Goal: Information Seeking & Learning: Learn about a topic

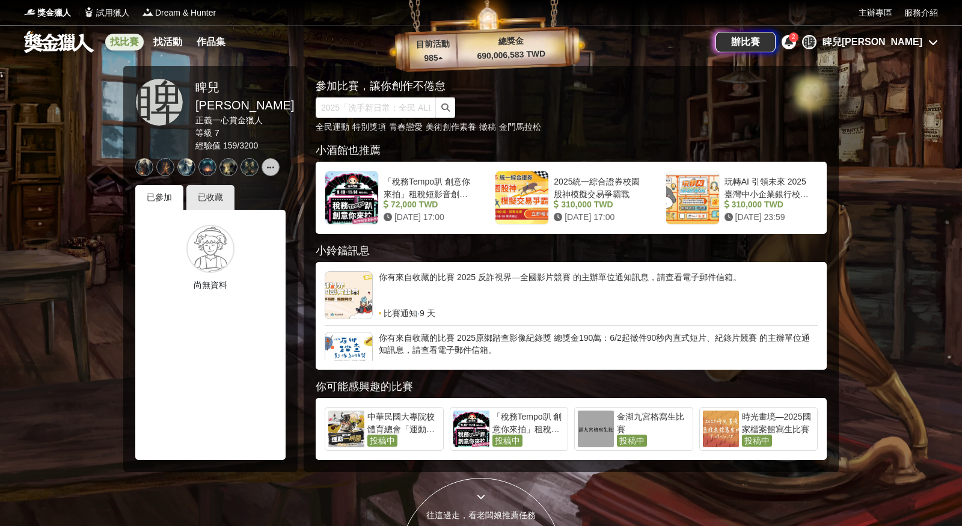
click at [121, 44] on link "找比賽" at bounding box center [124, 42] width 38 height 17
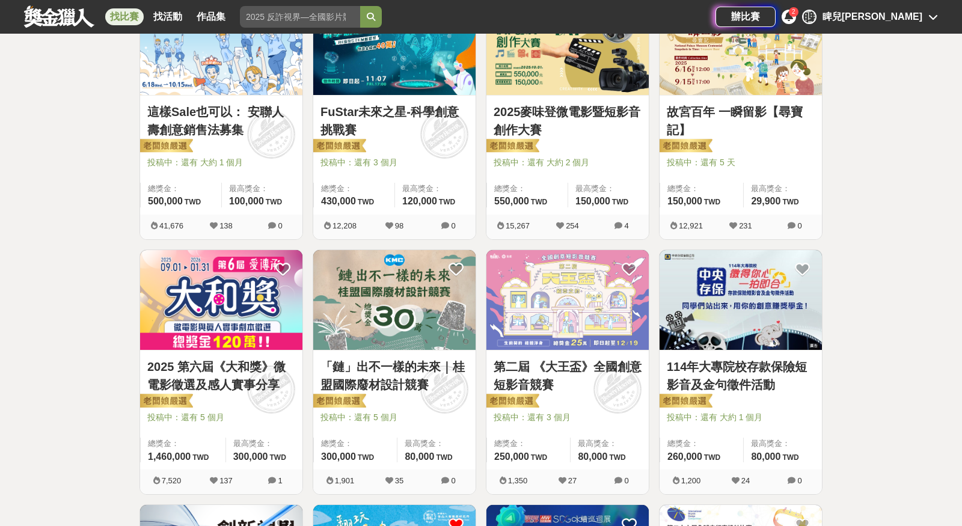
scroll to position [266, 0]
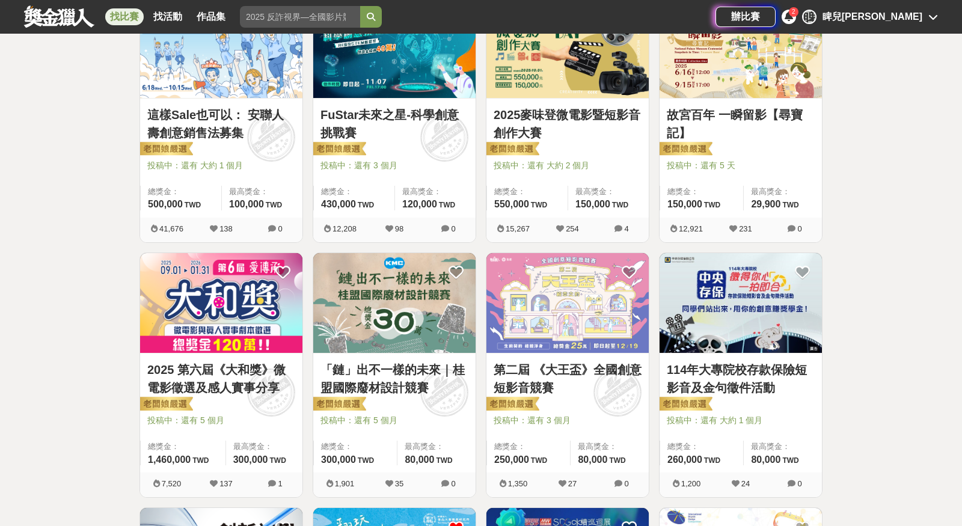
click at [585, 374] on link "第二屆 《大王盃》全國創意短影音競賽" at bounding box center [567, 379] width 148 height 36
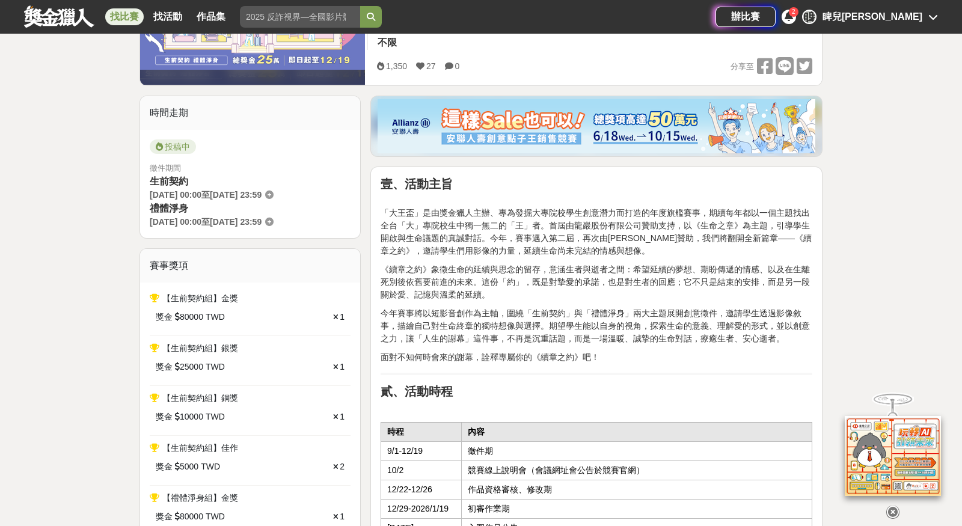
scroll to position [270, 0]
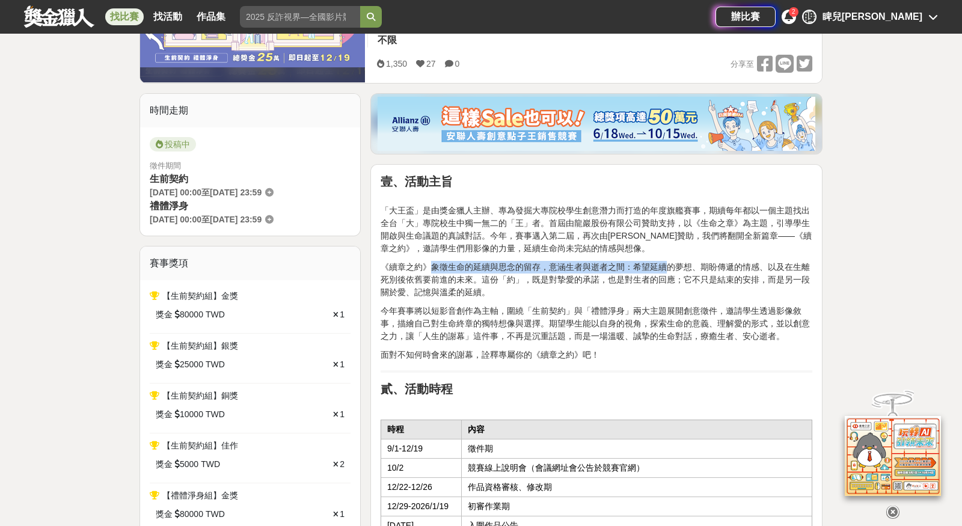
drag, startPoint x: 430, startPoint y: 263, endPoint x: 669, endPoint y: 257, distance: 238.7
click at [631, 267] on p "《續章之約》象徵生命的延續與思念的留存，意涵生者與逝者之間：希望延續的夢想、期盼傳遞的情感、以及在生離死別後依舊要前進的未來。這份「約」，既是對摯愛的承諾，也…" at bounding box center [596, 280] width 432 height 38
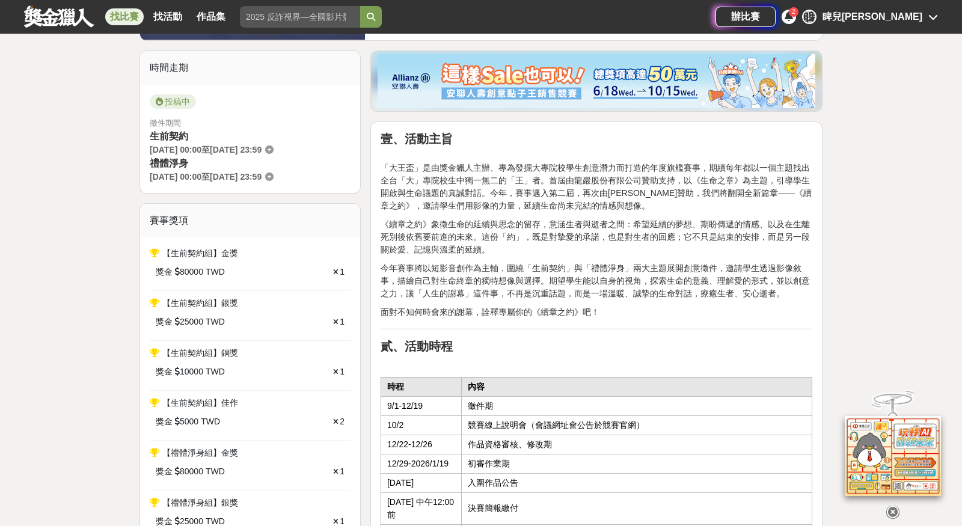
scroll to position [314, 0]
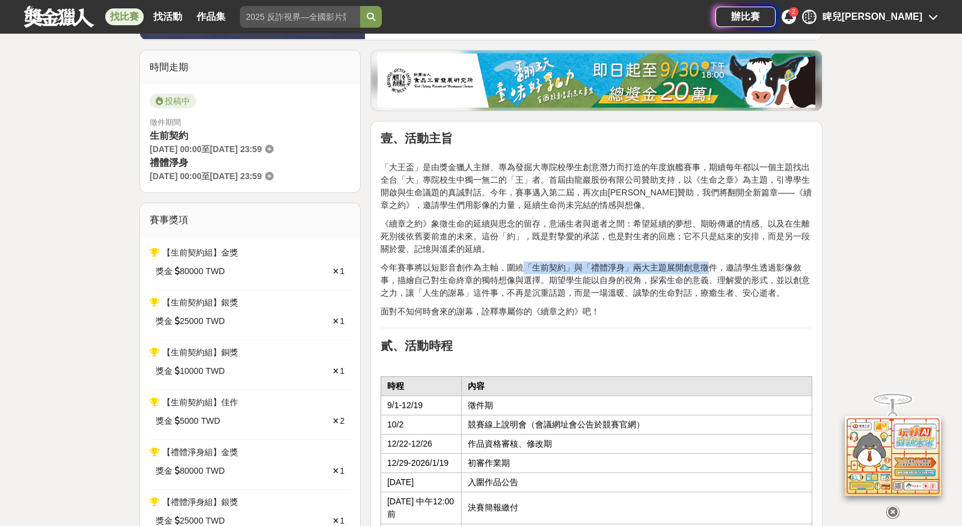
drag, startPoint x: 519, startPoint y: 264, endPoint x: 704, endPoint y: 264, distance: 185.1
click at [704, 264] on p "今年賽事將以短影音創作為主軸，圍繞「生前契約」與「禮體淨身」兩大主題展開創意徵件，邀請學生透過影像敘事，描繪自己對生命終章的獨特想像與選擇。期望學生能以自身的…" at bounding box center [596, 280] width 432 height 38
drag, startPoint x: 391, startPoint y: 281, endPoint x: 539, endPoint y: 281, distance: 148.5
click at [543, 282] on p "今年賽事將以短影音創作為主軸，圍繞「生前契約」與「禮體淨身」兩大主題展開創意徵件，邀請學生透過影像敘事，描繪自己對生命終章的獨特想像與選擇。期望學生能以自身的…" at bounding box center [596, 280] width 432 height 38
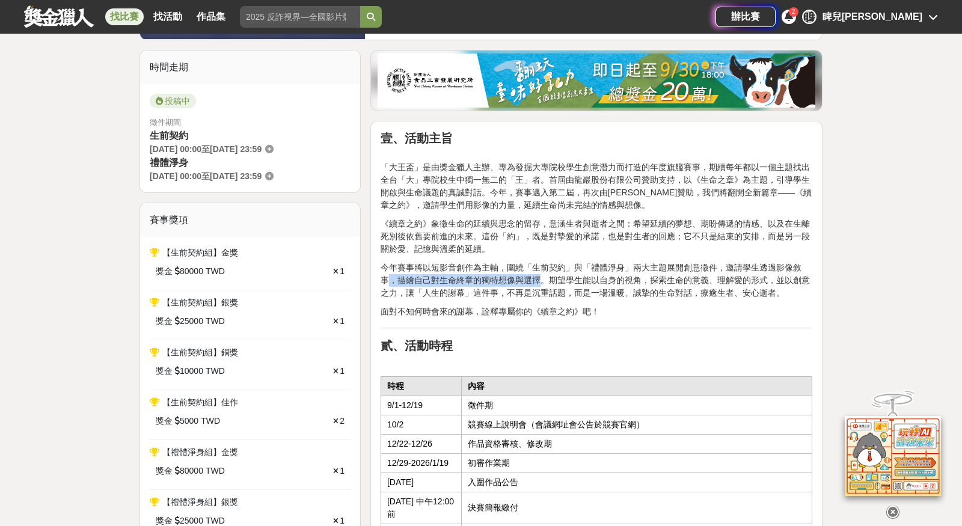
click at [539, 281] on p "今年賽事將以短影音創作為主軸，圍繞「生前契約」與「禮體淨身」兩大主題展開創意徵件，邀請學生透過影像敘事，描繪自己對生命終章的獨特想像與選擇。期望學生能以自身的…" at bounding box center [596, 280] width 432 height 38
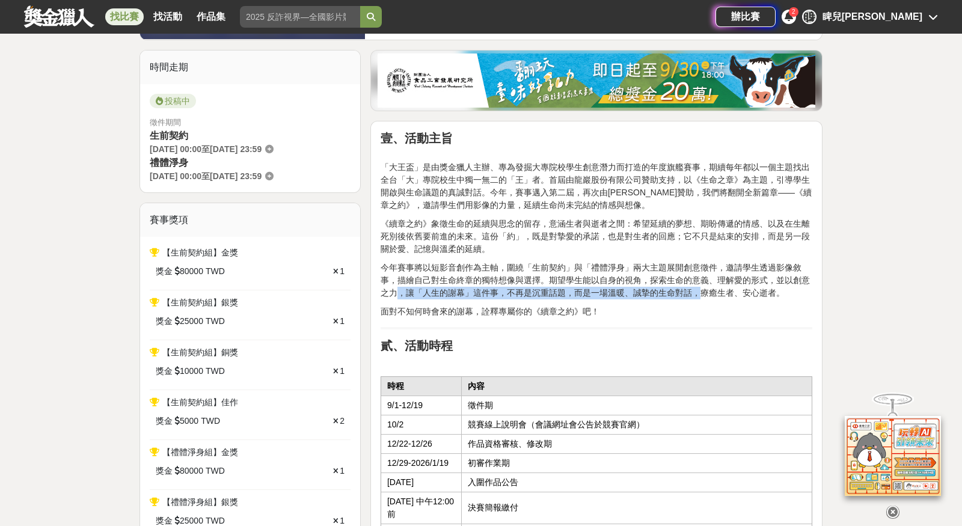
drag, startPoint x: 397, startPoint y: 292, endPoint x: 697, endPoint y: 290, distance: 299.3
click at [698, 291] on p "今年賽事將以短影音創作為主軸，圍繞「生前契約」與「禮體淨身」兩大主題展開創意徵件，邀請學生透過影像敘事，描繪自己對生命終章的獨特想像與選擇。期望學生能以自身的…" at bounding box center [596, 280] width 432 height 38
click at [697, 290] on p "今年賽事將以短影音創作為主軸，圍繞「生前契約」與「禮體淨身」兩大主題展開創意徵件，邀請學生透過影像敘事，描繪自己對生命終章的獨特想像與選擇。期望學生能以自身的…" at bounding box center [596, 280] width 432 height 38
drag, startPoint x: 567, startPoint y: 292, endPoint x: 781, endPoint y: 285, distance: 213.5
click at [789, 287] on p "今年賽事將以短影音創作為主軸，圍繞「生前契約」與「禮體淨身」兩大主題展開創意徵件，邀請學生透過影像敘事，描繪自己對生命終章的獨特想像與選擇。期望學生能以自身的…" at bounding box center [596, 280] width 432 height 38
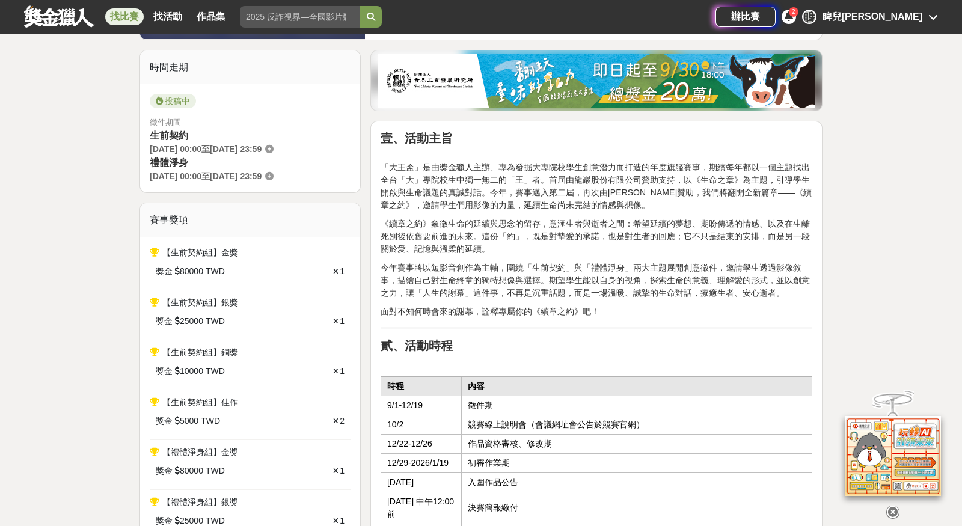
click at [781, 288] on p "今年賽事將以短影音創作為主軸，圍繞「生前契約」與「禮體淨身」兩大主題展開創意徵件，邀請學生透過影像敘事，描繪自己對生命終章的獨特想像與選擇。期望學生能以自身的…" at bounding box center [596, 280] width 432 height 38
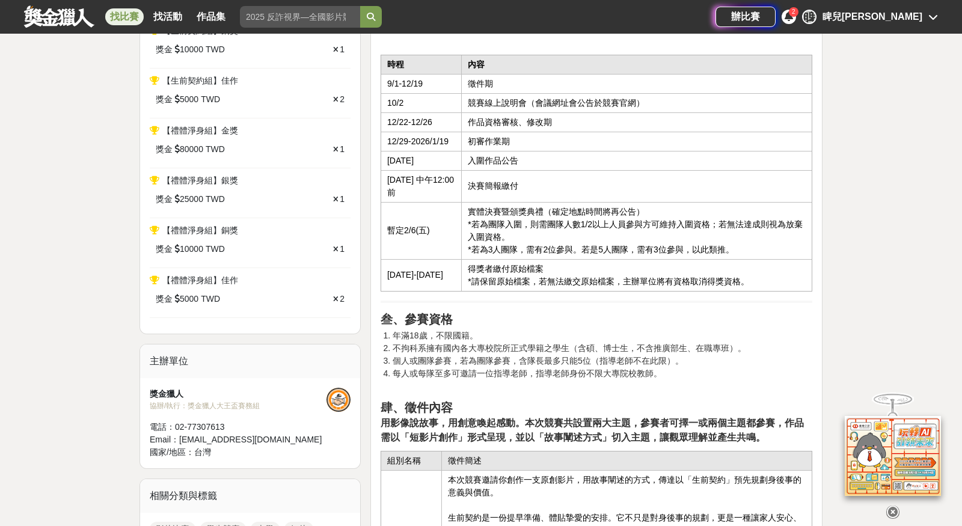
scroll to position [698, 0]
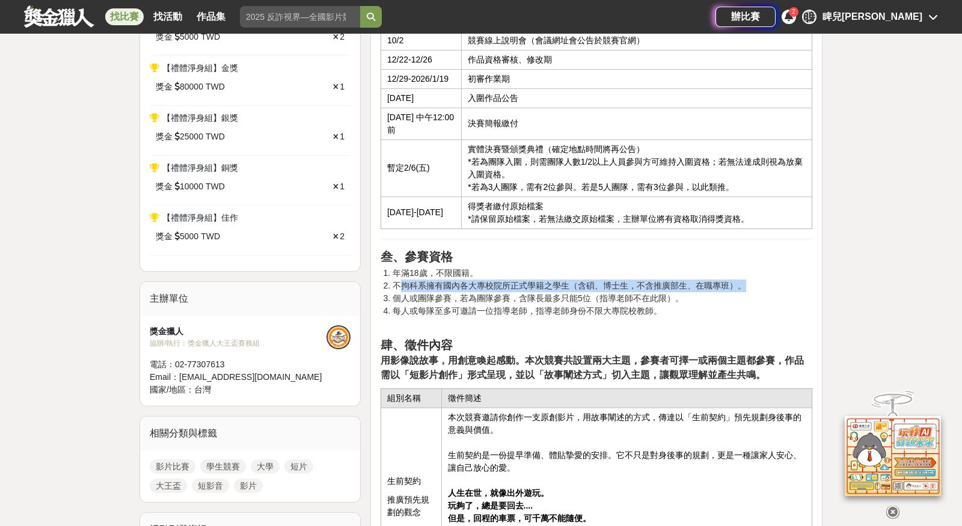
drag, startPoint x: 397, startPoint y: 280, endPoint x: 763, endPoint y: 275, distance: 366.7
click at [763, 279] on li "不拘科系擁有國內各大專校院所正式學籍之學生（含碩、博士生，不含推廣部生、在職專班）。" at bounding box center [602, 285] width 420 height 13
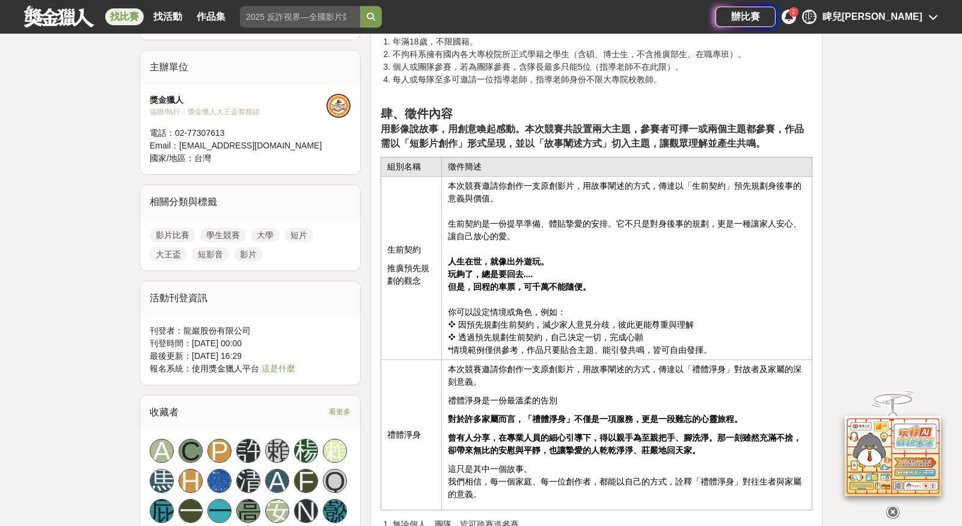
scroll to position [930, 0]
drag, startPoint x: 449, startPoint y: 269, endPoint x: 554, endPoint y: 281, distance: 105.8
click at [555, 284] on td "本次競賽邀請你創作一支原創影片，用故事闡述的方式，傳達以「生前契約」預先規劃身後事的意義與價值。 生前契約是一份提早準備、體貼摯愛的安排。它不只是對身後事的規…" at bounding box center [626, 267] width 370 height 183
click at [554, 281] on strong "但是，回程的車票，可千萬不能隨便。" at bounding box center [519, 286] width 143 height 10
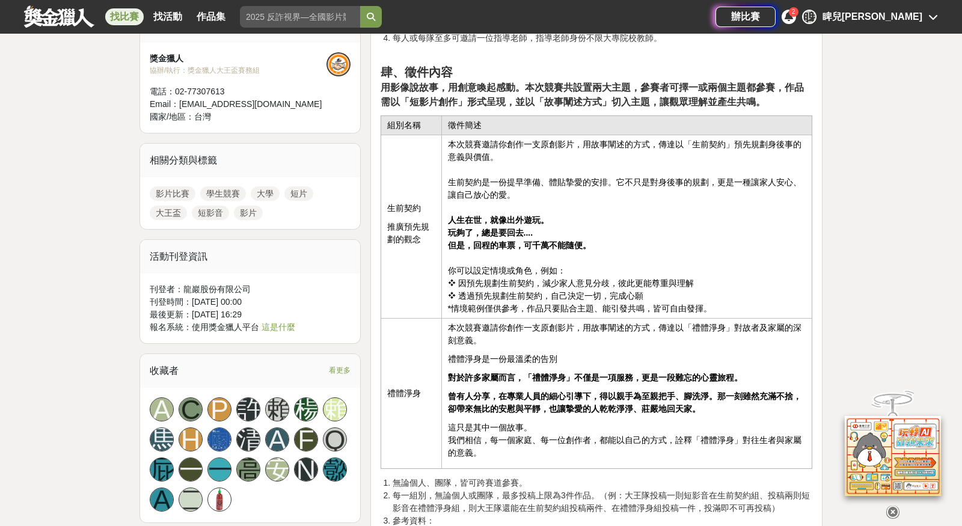
scroll to position [971, 0]
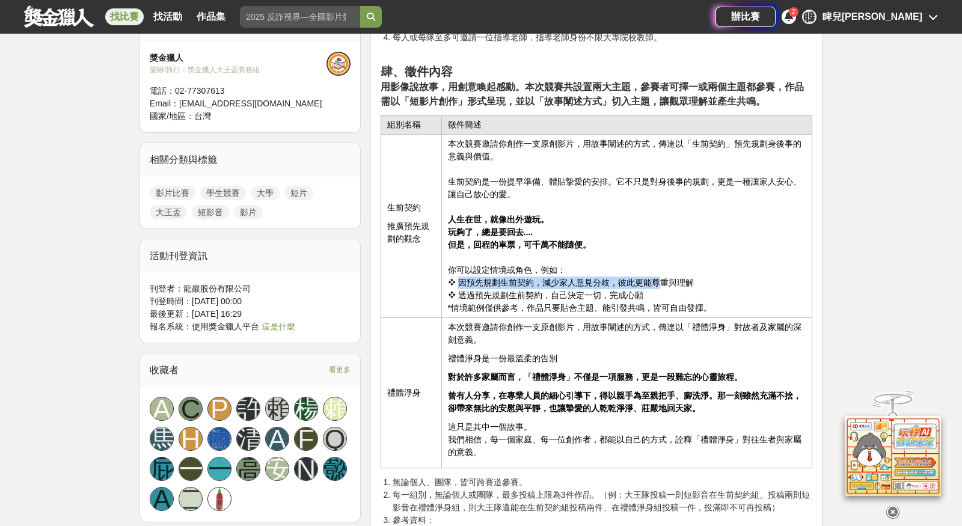
drag, startPoint x: 456, startPoint y: 279, endPoint x: 661, endPoint y: 272, distance: 204.5
click at [662, 274] on td "本次競賽邀請你創作一支原創影片，用故事闡述的方式，傳達以「生前契約」預先規劃身後事的意義與價值。 生前契約是一份提早準備、體貼摯愛的安排。它不只是對身後事的規…" at bounding box center [626, 226] width 370 height 183
click at [661, 272] on td "本次競賽邀請你創作一支原創影片，用故事闡述的方式，傳達以「生前契約」預先規劃身後事的意義與價值。 生前契約是一份提早準備、體貼摯愛的安排。它不只是對身後事的規…" at bounding box center [626, 226] width 370 height 183
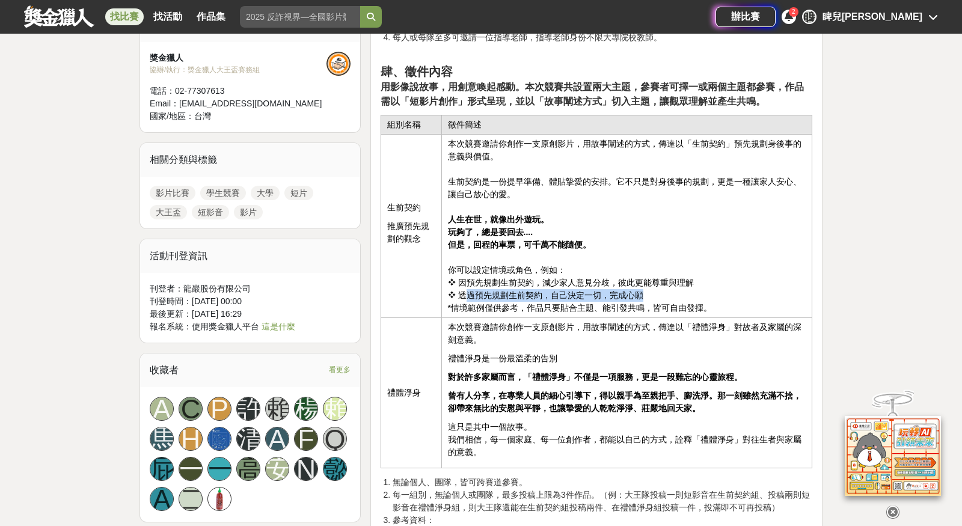
drag, startPoint x: 462, startPoint y: 288, endPoint x: 689, endPoint y: 288, distance: 227.8
click at [689, 290] on td "本次競賽邀請你創作一支原創影片，用故事闡述的方式，傳達以「生前契約」預先規劃身後事的意義與價值。 生前契約是一份提早準備、體貼摯愛的安排。它不只是對身後事的規…" at bounding box center [626, 226] width 370 height 183
click at [689, 288] on td "本次競賽邀請你創作一支原創影片，用故事闡述的方式，傳達以「生前契約」預先規劃身後事的意義與價值。 生前契約是一份提早準備、體貼摯愛的安排。它不只是對身後事的規…" at bounding box center [626, 226] width 370 height 183
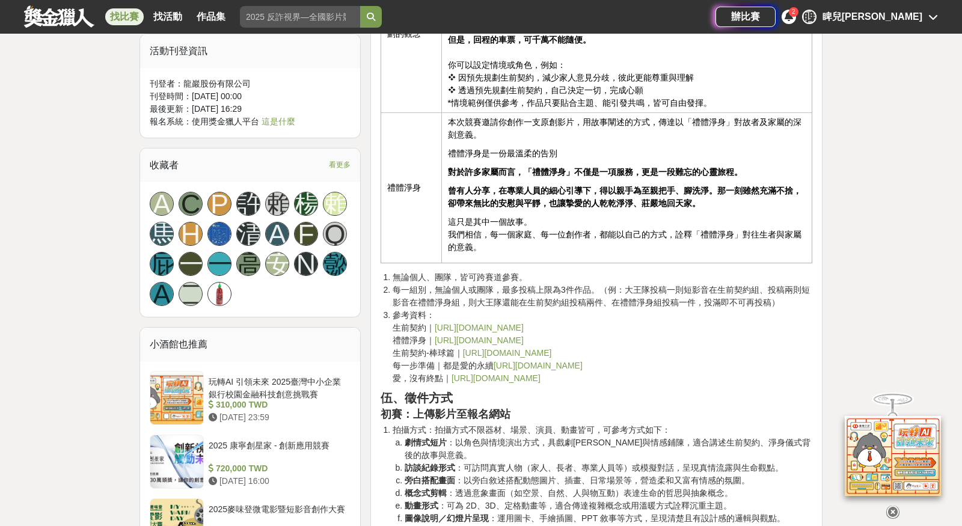
scroll to position [1178, 0]
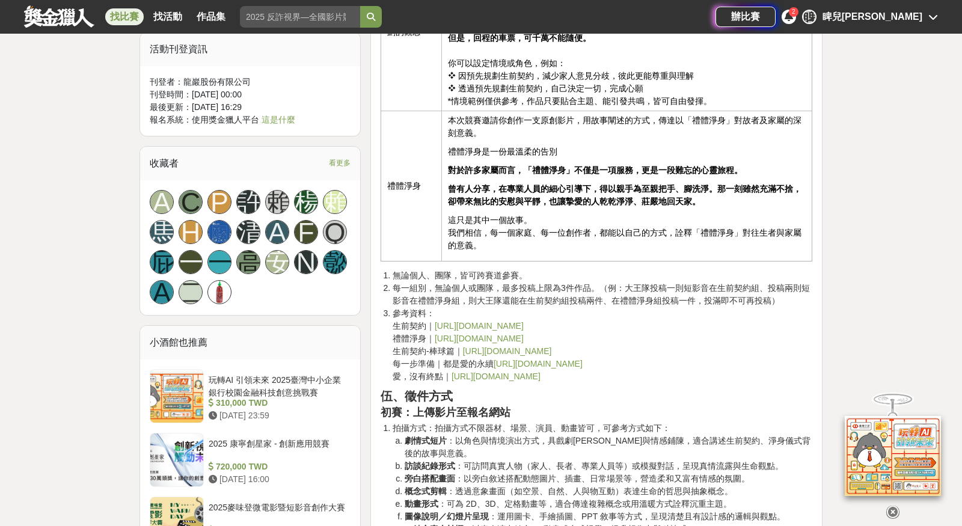
click at [510, 322] on link "[URL][DOMAIN_NAME]" at bounding box center [479, 326] width 89 height 10
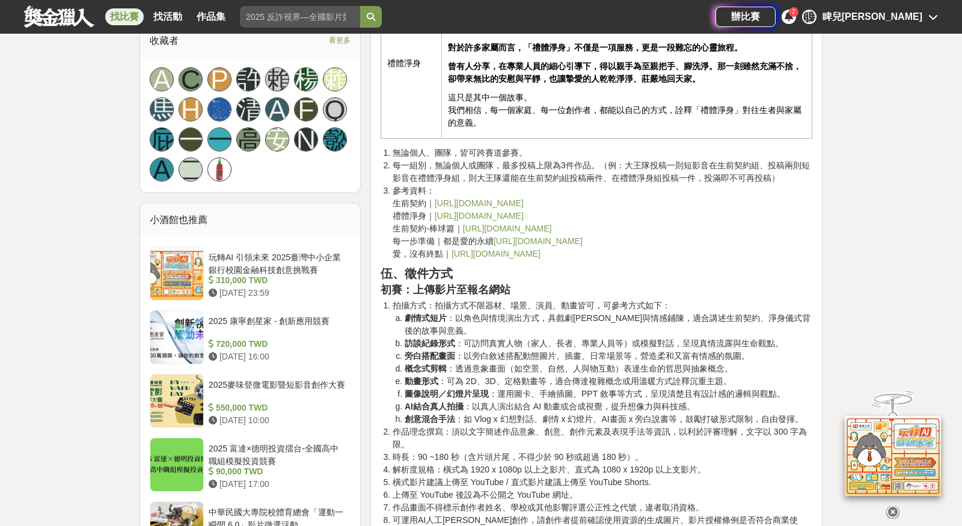
scroll to position [1301, 0]
click at [517, 248] on link "[URL][DOMAIN_NAME]" at bounding box center [495, 253] width 89 height 10
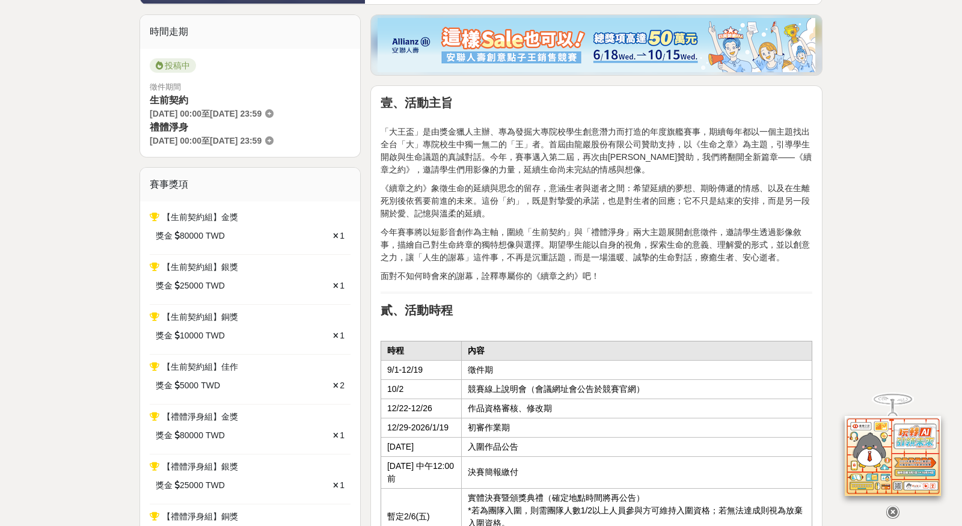
scroll to position [0, 0]
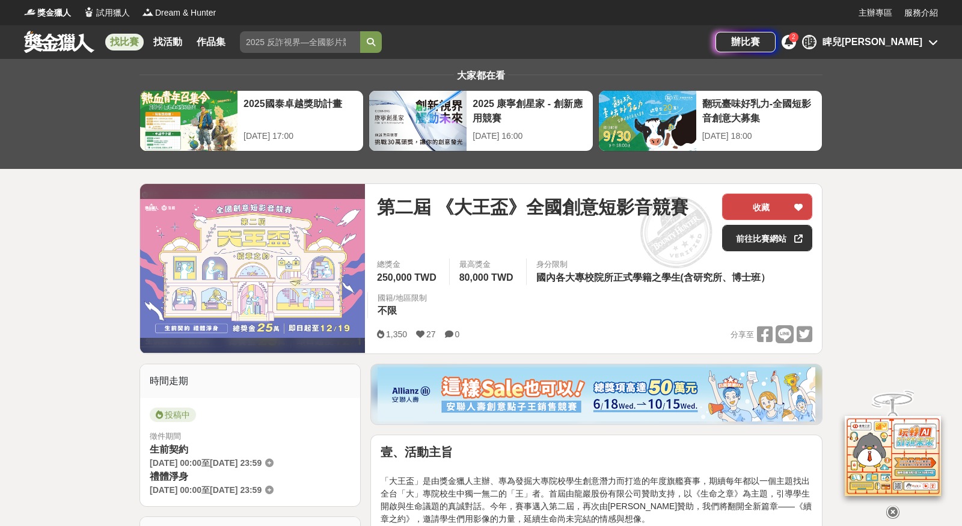
click at [775, 203] on button "收藏" at bounding box center [767, 207] width 90 height 26
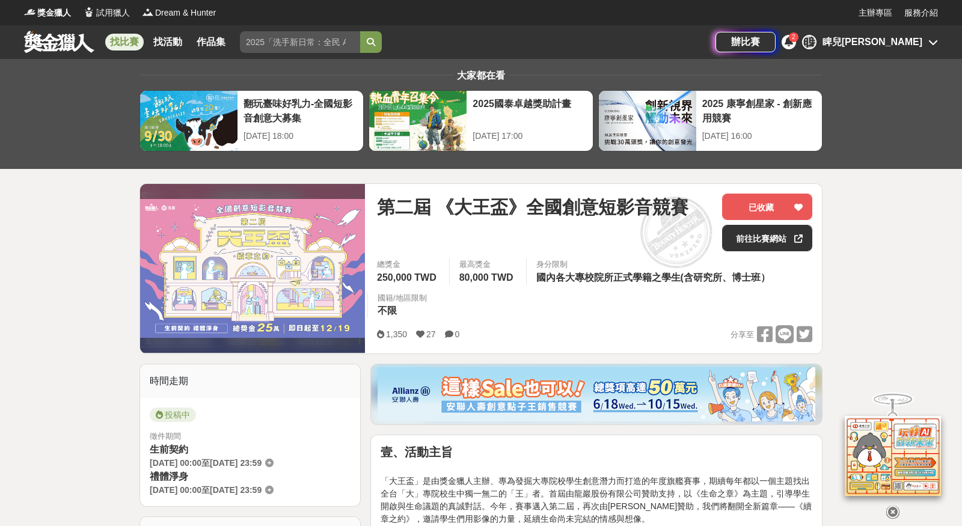
click at [120, 34] on link "找比賽" at bounding box center [124, 42] width 38 height 17
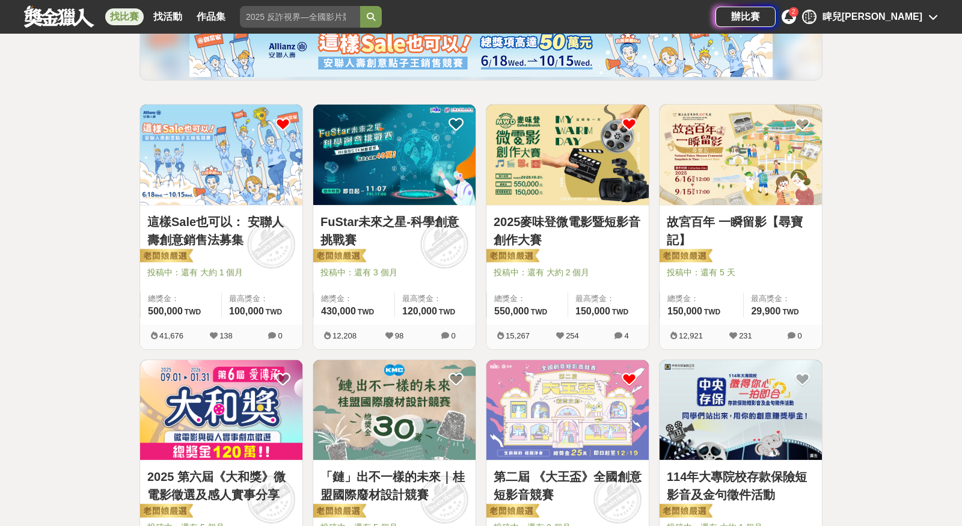
scroll to position [160, 0]
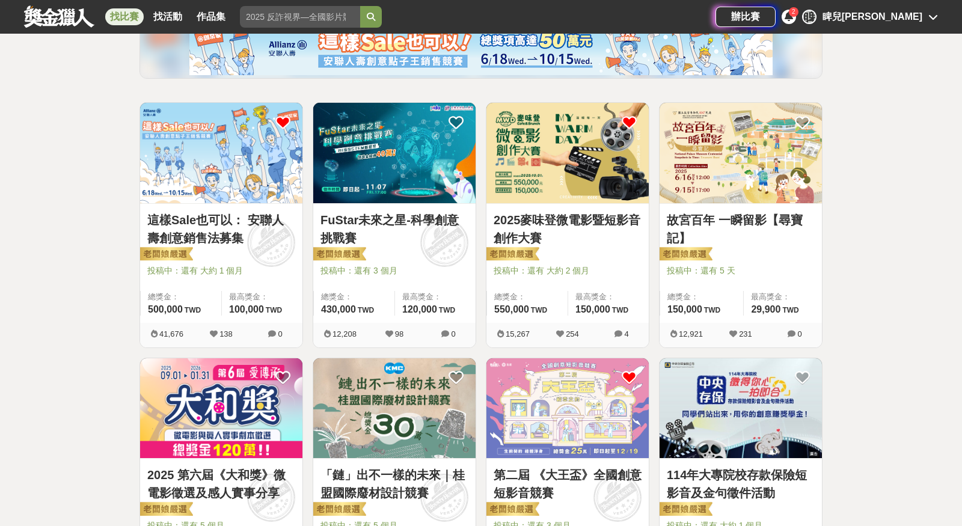
click at [240, 236] on link "這樣Sale也可以： 安聯人壽創意銷售法募集" at bounding box center [221, 229] width 148 height 36
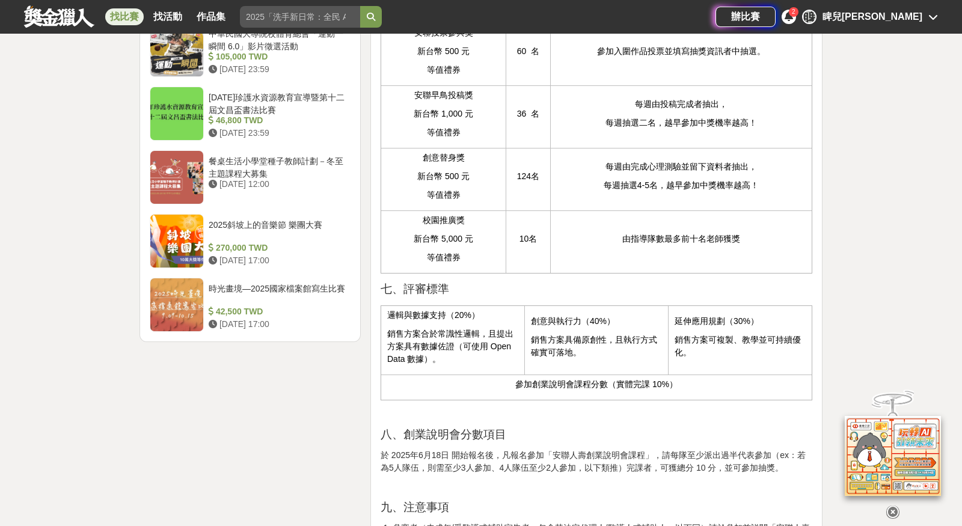
scroll to position [1485, 0]
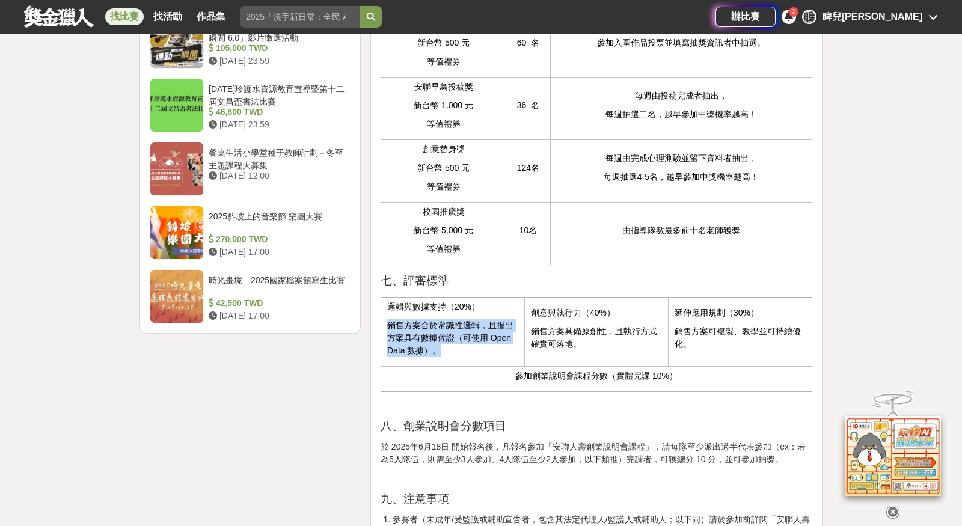
drag, startPoint x: 388, startPoint y: 344, endPoint x: 483, endPoint y: 365, distance: 97.9
click at [484, 357] on p "銷售方案合於常識性邏輯，且提出方案具有數據佐證（可使用 Open Data 數據）。" at bounding box center [452, 338] width 131 height 38
click at [483, 357] on p "銷售方案合於常識性邏輯，且提出方案具有數據佐證（可使用 Open Data 數據）。" at bounding box center [452, 338] width 131 height 38
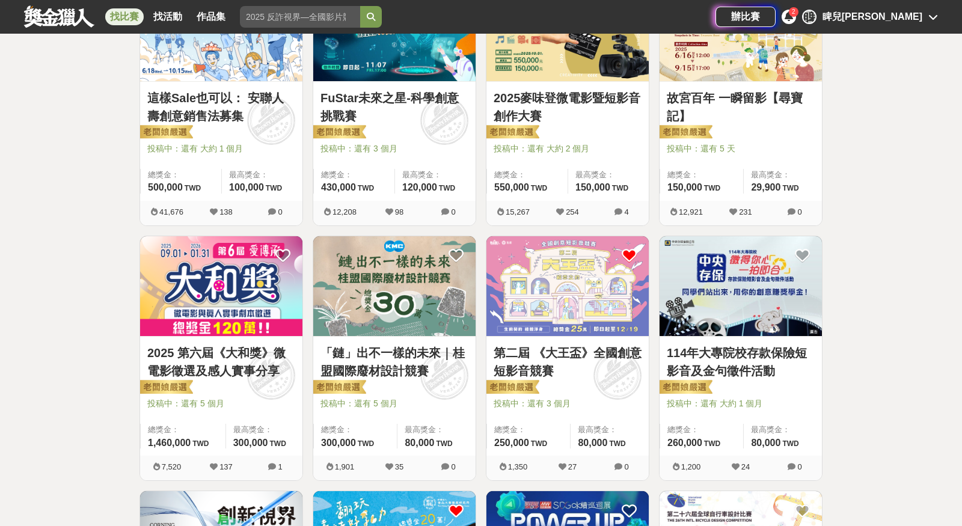
scroll to position [286, 0]
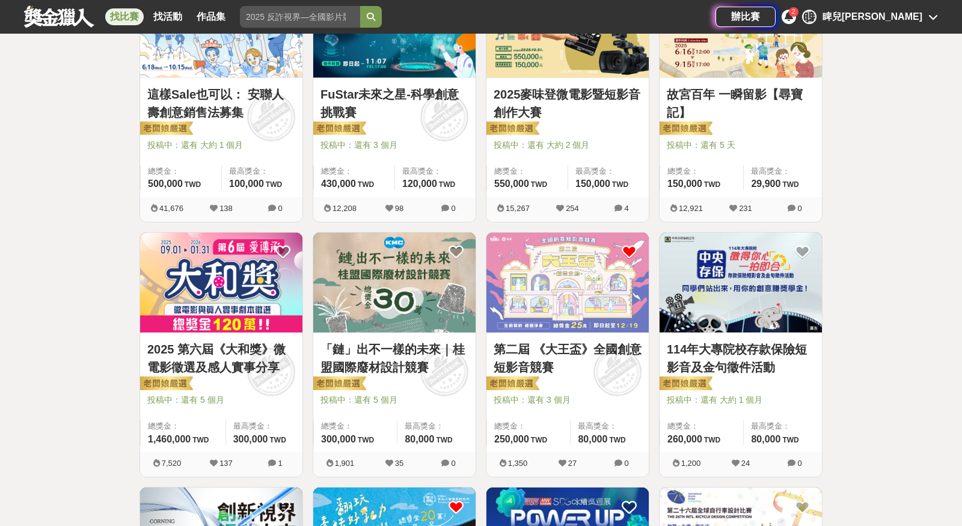
click at [252, 349] on link "2025 第六屆《大和獎》微電影徵選及感人實事分享" at bounding box center [221, 358] width 148 height 36
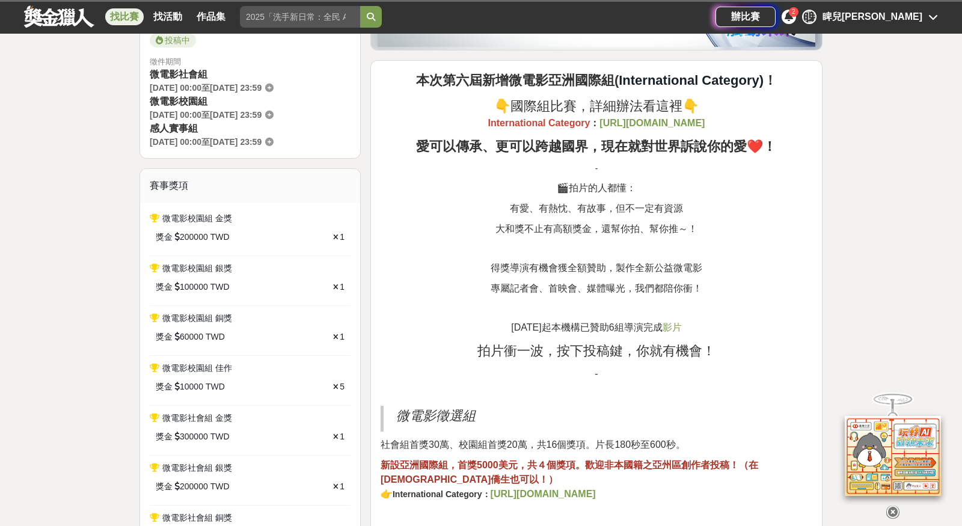
scroll to position [346, 0]
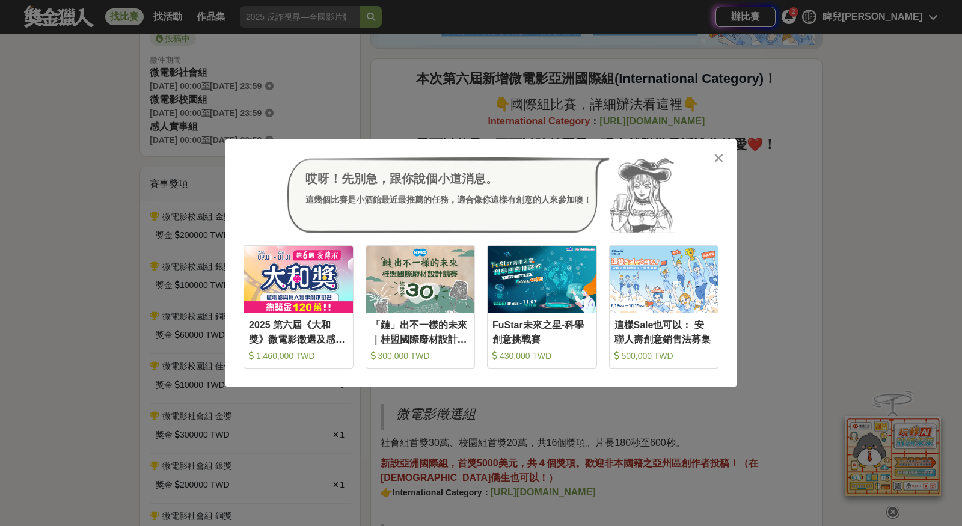
click at [718, 155] on icon at bounding box center [718, 158] width 9 height 12
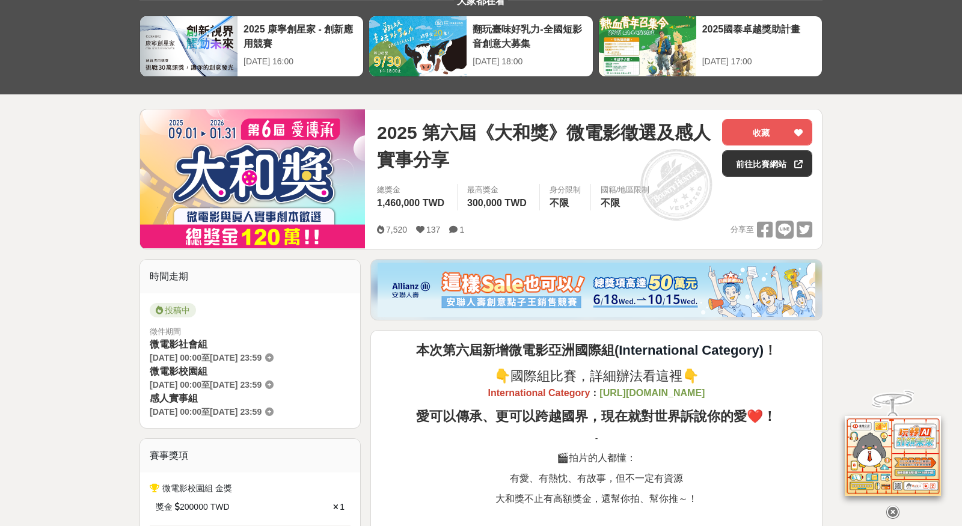
scroll to position [0, 0]
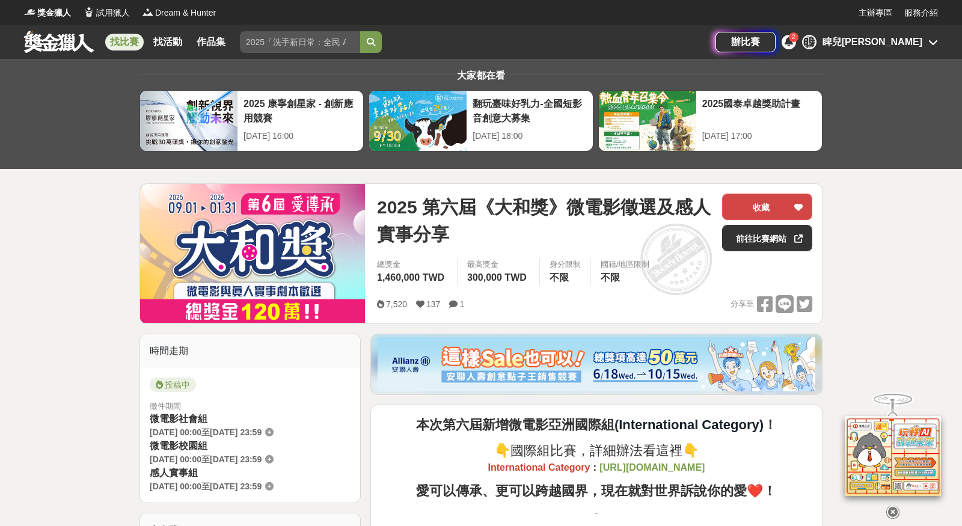
click at [777, 204] on button "收藏" at bounding box center [767, 207] width 90 height 26
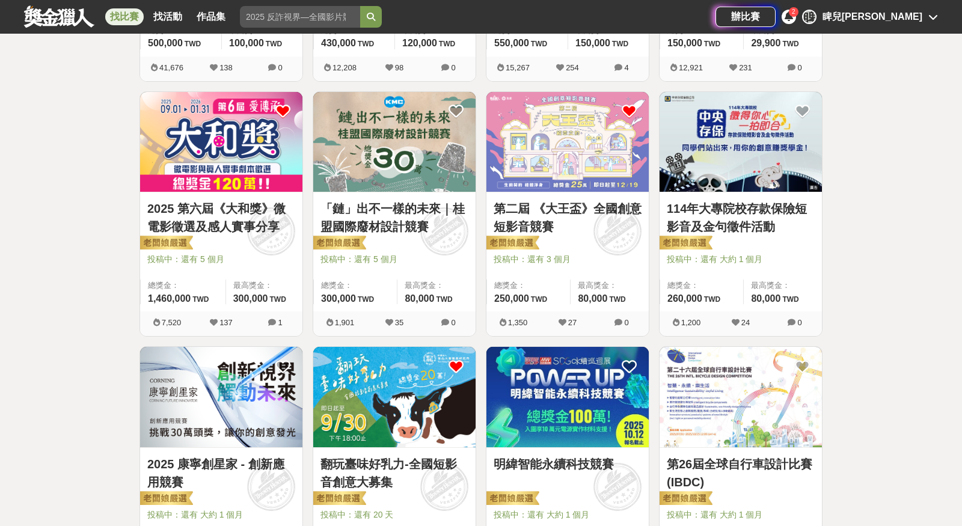
scroll to position [430, 0]
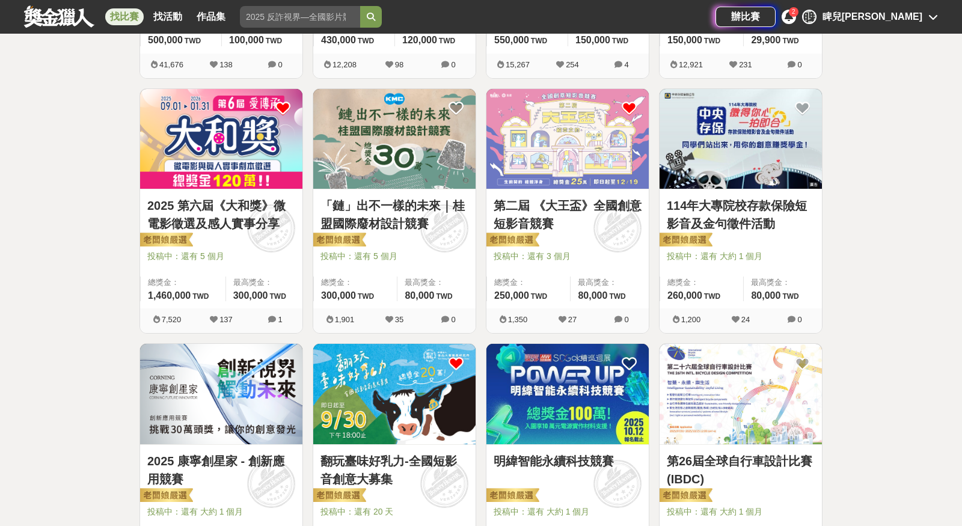
click at [751, 203] on link "114年大專院校存款保險短影音及金句徵件活動" at bounding box center [741, 215] width 148 height 36
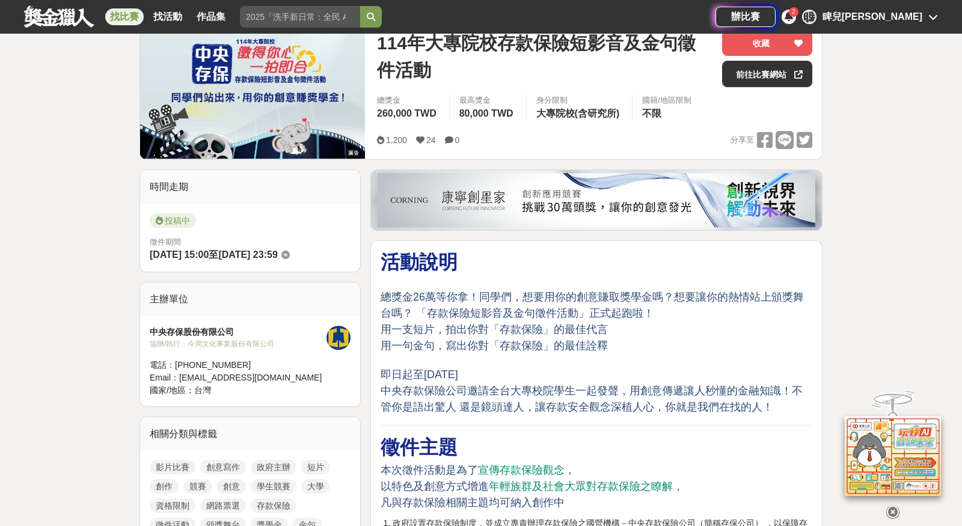
scroll to position [124, 0]
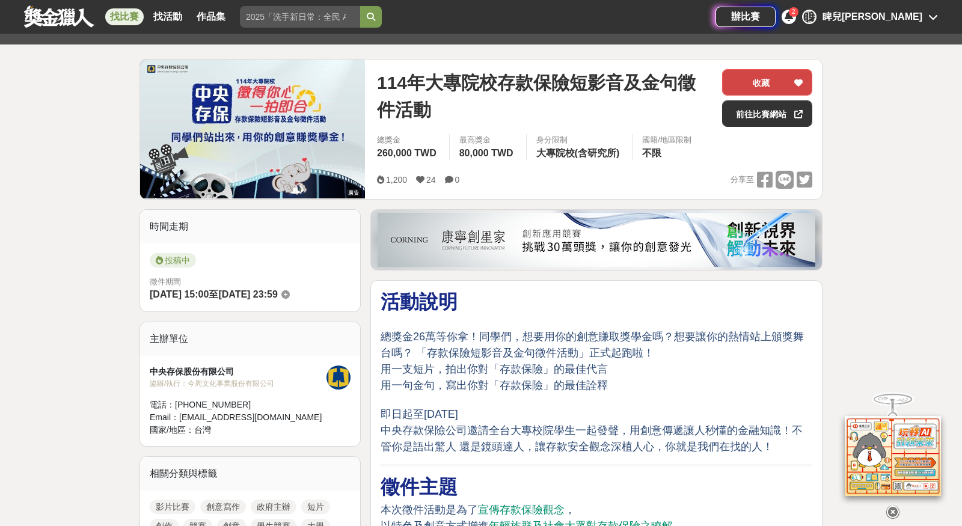
click at [757, 83] on button "收藏" at bounding box center [767, 82] width 90 height 26
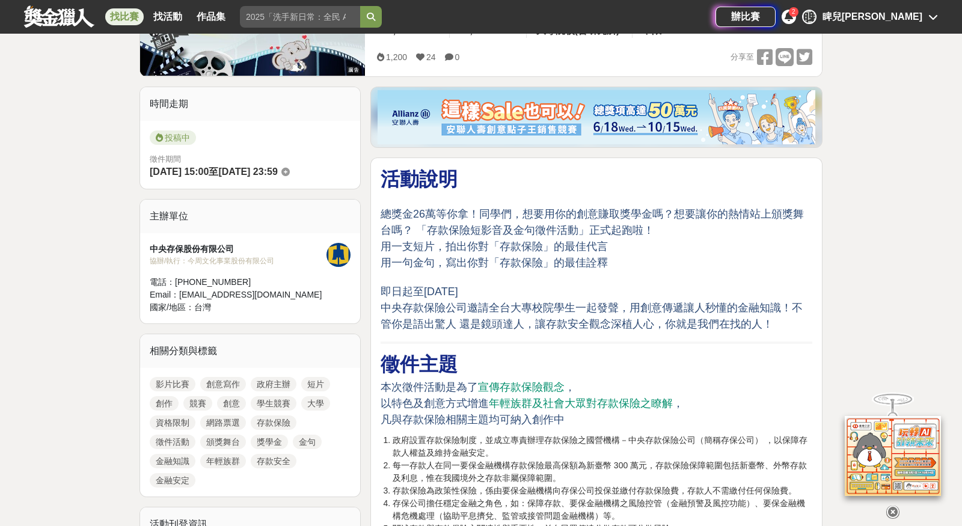
scroll to position [0, 0]
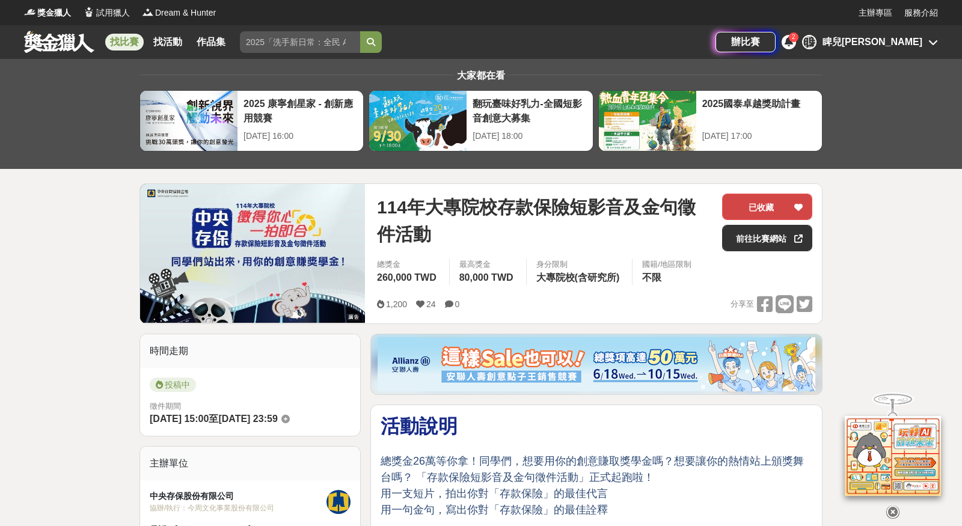
click at [771, 204] on button "已收藏" at bounding box center [767, 207] width 90 height 26
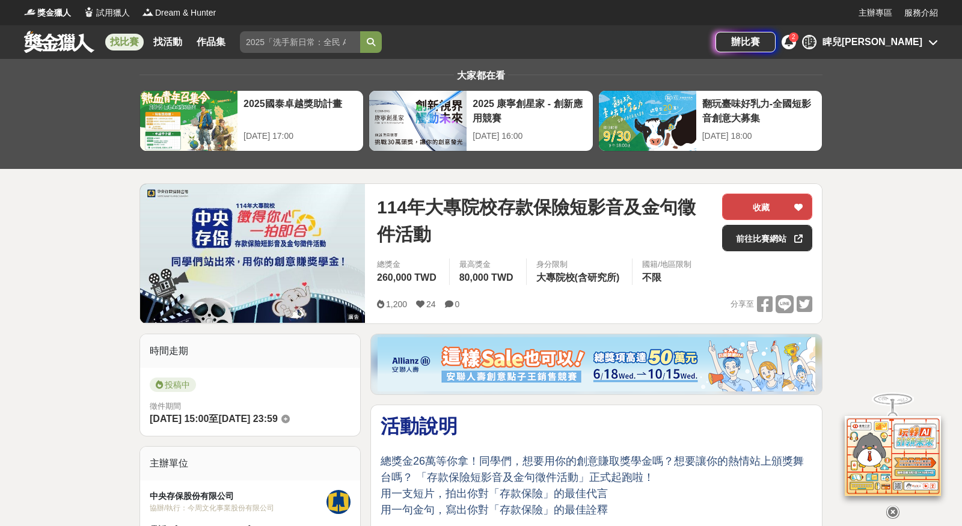
click at [772, 201] on button "收藏" at bounding box center [767, 207] width 90 height 26
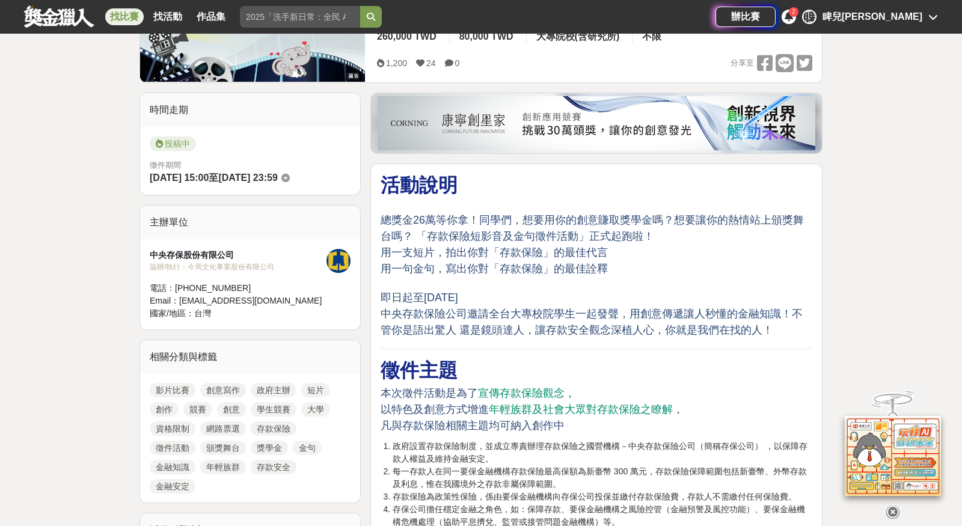
scroll to position [242, 0]
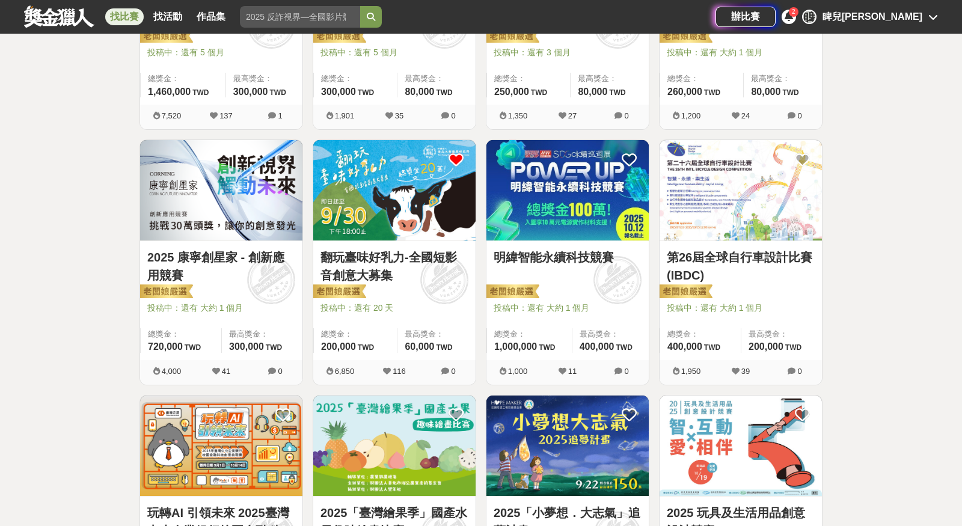
scroll to position [641, 0]
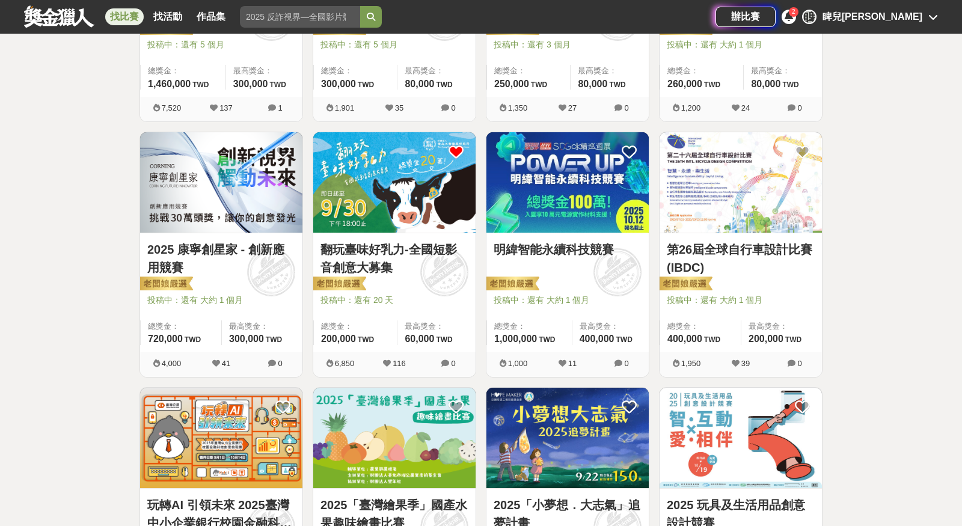
click at [401, 226] on img at bounding box center [394, 182] width 162 height 100
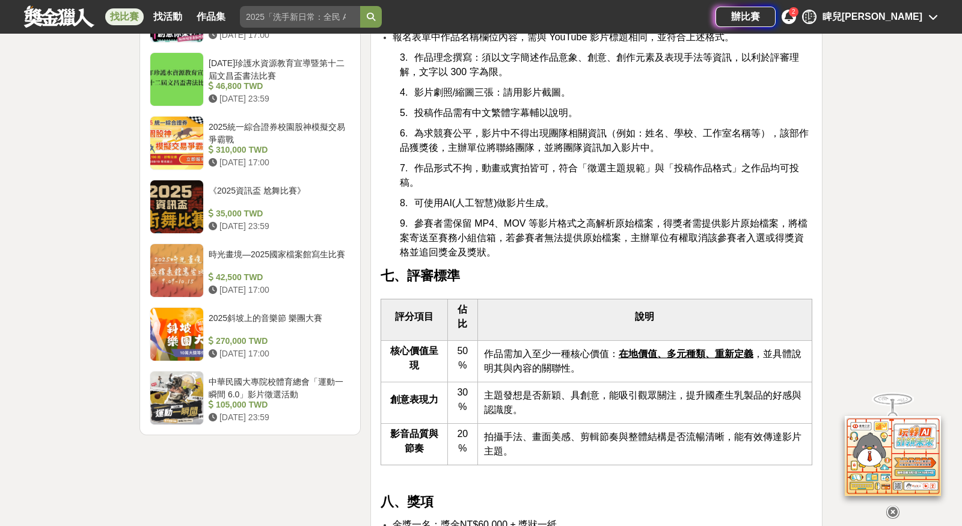
scroll to position [1658, 0]
drag, startPoint x: 408, startPoint y: 237, endPoint x: 578, endPoint y: 255, distance: 171.0
click at [579, 255] on div "翻玩臺味好乳力-全國短影音創意大募集 一、活動緣起 國產生乳Ａ級奶比例達九成以上，優質的生乳透過酪農業者細心照顧乳牛產生，再透過加工業者的研發產製，過程中經過…" at bounding box center [596, 413] width 432 height 3313
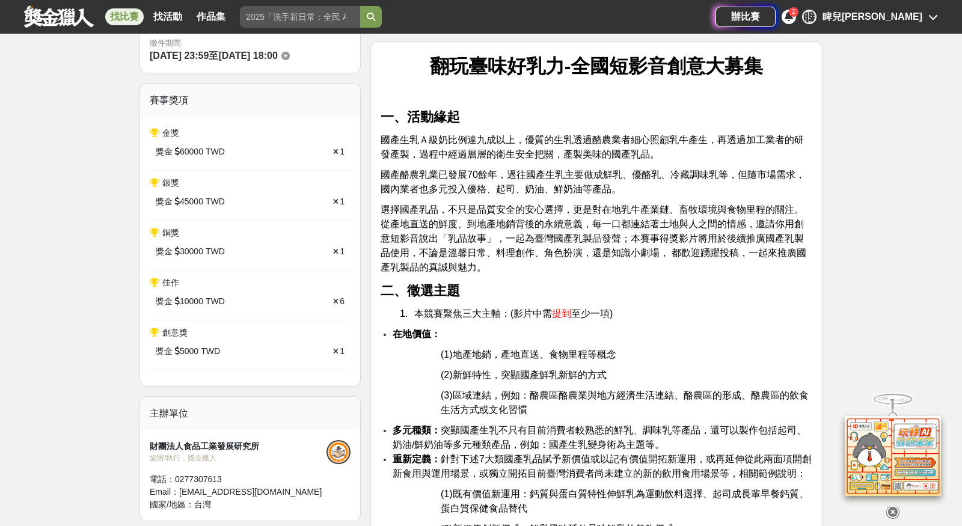
scroll to position [83, 0]
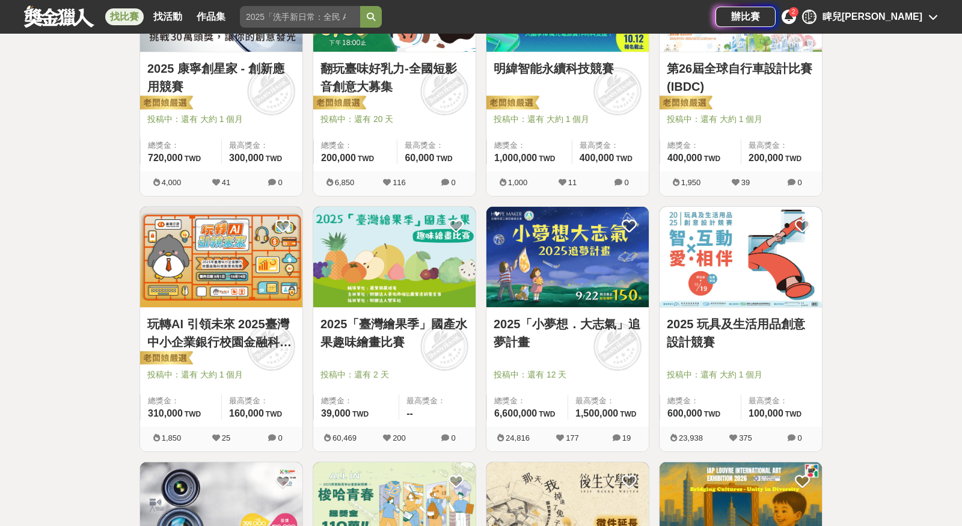
scroll to position [868, 0]
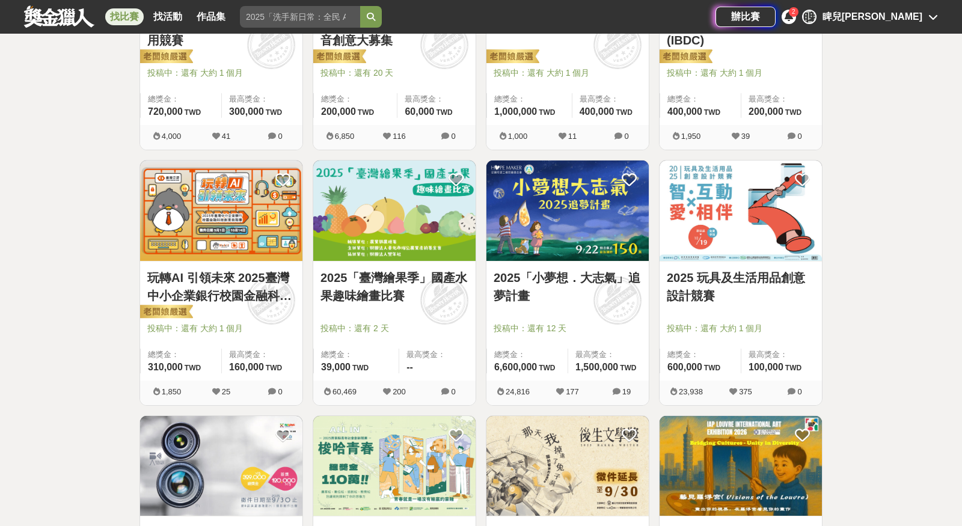
click at [219, 221] on img at bounding box center [221, 210] width 162 height 100
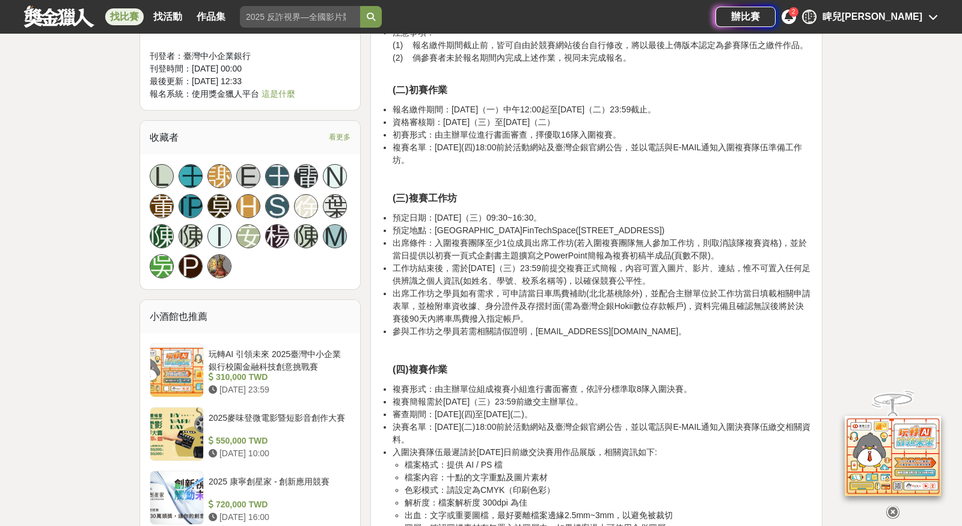
scroll to position [1046, 0]
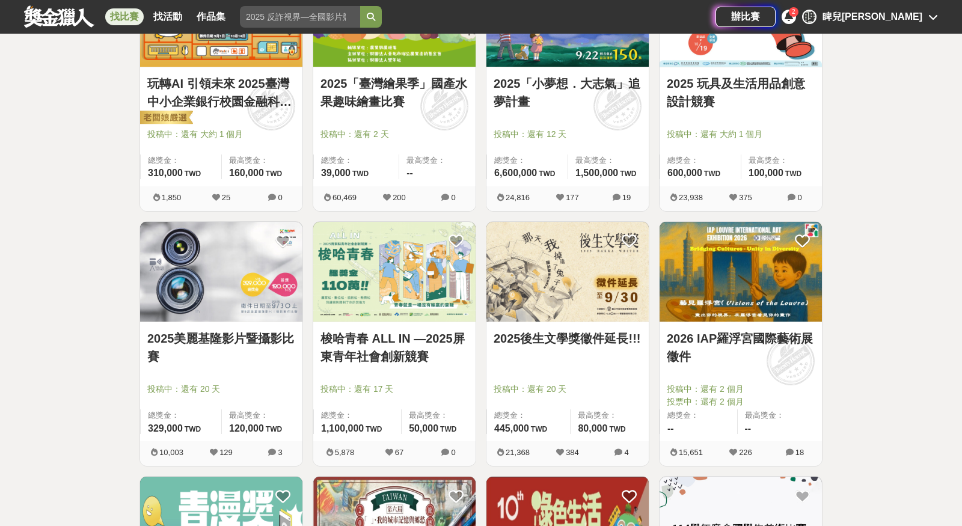
scroll to position [1064, 0]
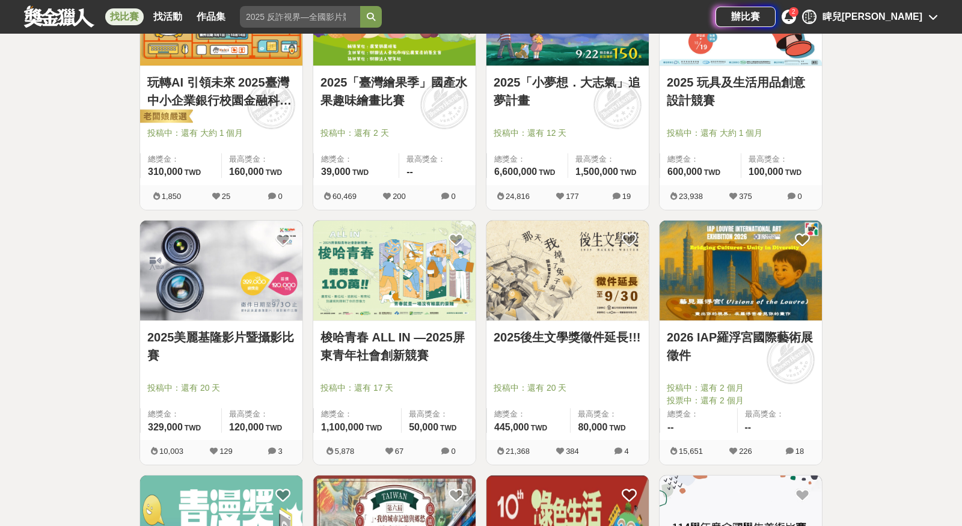
click at [242, 313] on img at bounding box center [221, 271] width 162 height 100
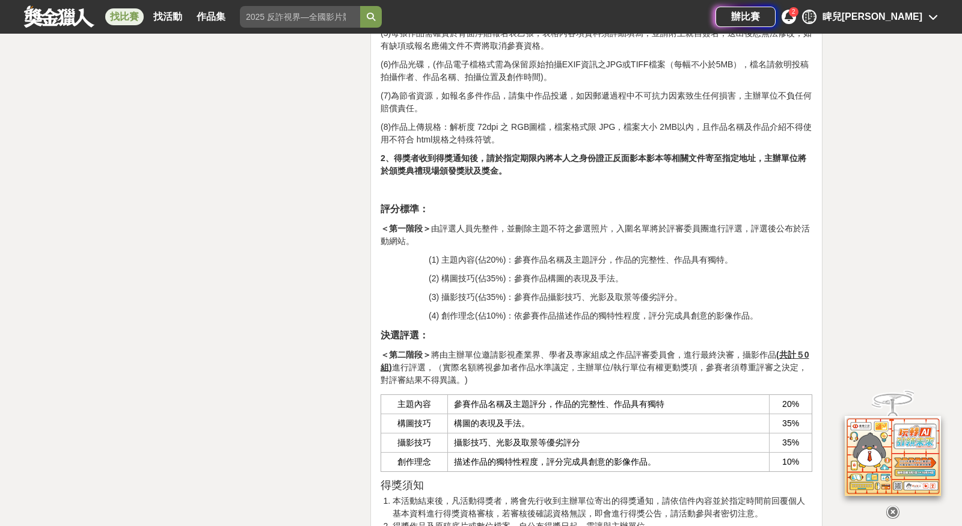
scroll to position [3199, 0]
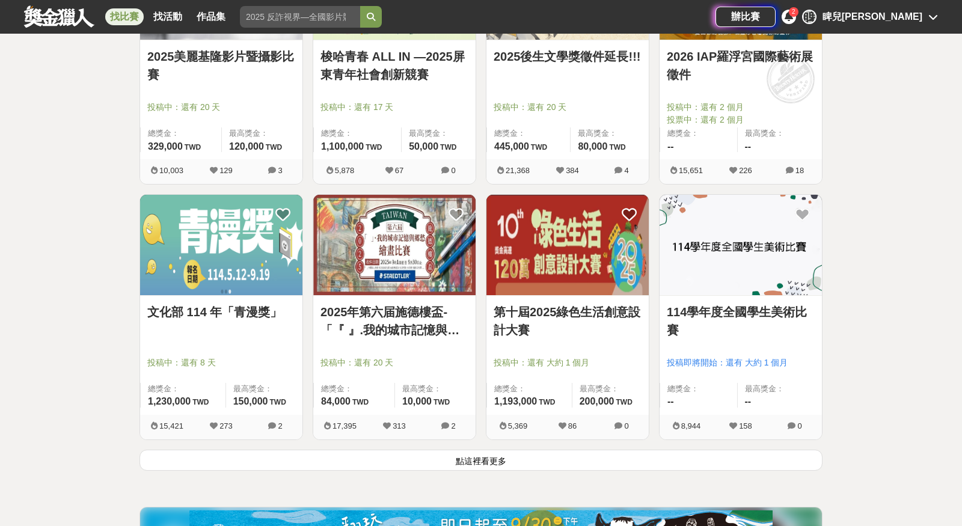
scroll to position [1337, 0]
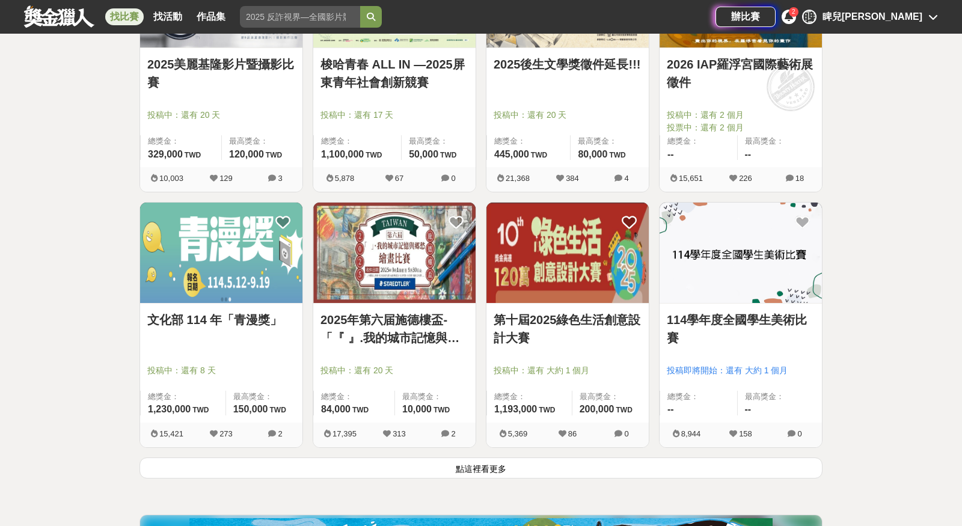
click at [519, 462] on button "點這裡看更多" at bounding box center [480, 467] width 683 height 21
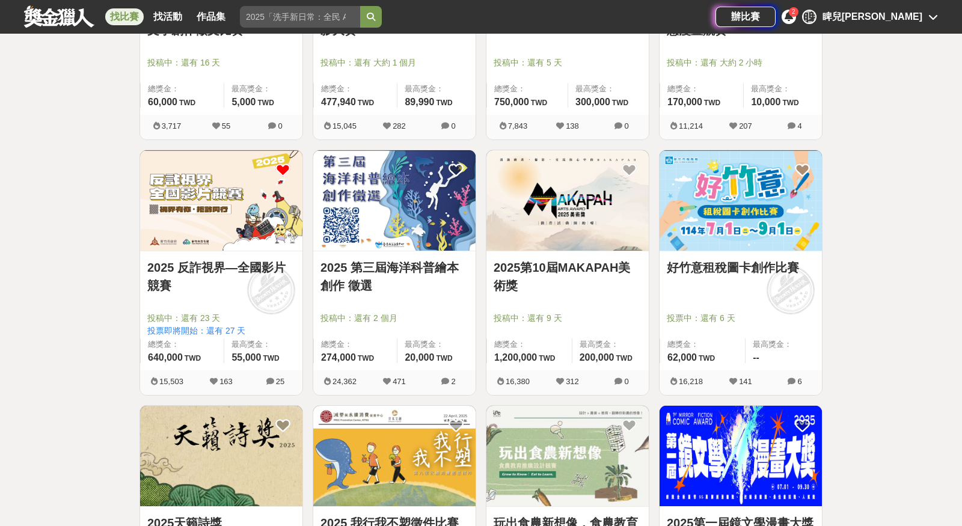
scroll to position [1900, 0]
click at [234, 271] on link "2025 反詐視界—全國影片競賽" at bounding box center [221, 276] width 148 height 36
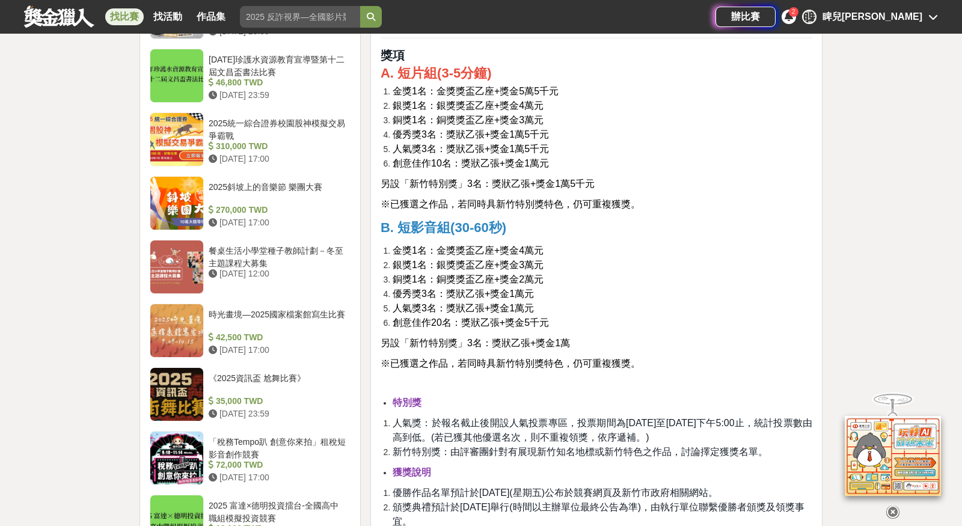
scroll to position [1274, 0]
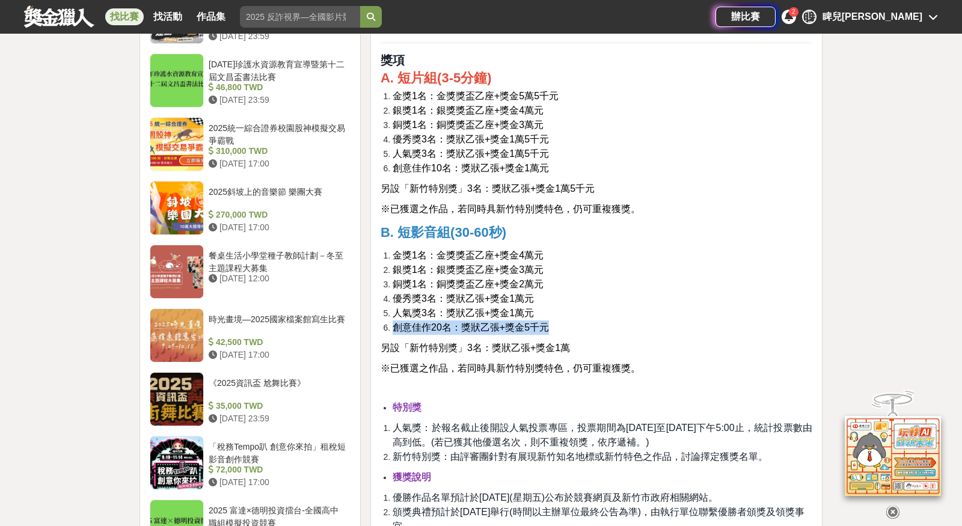
drag, startPoint x: 393, startPoint y: 325, endPoint x: 585, endPoint y: 323, distance: 191.7
click at [585, 323] on li "創意佳作20名：獎狀乙張+獎金5千元" at bounding box center [602, 327] width 420 height 14
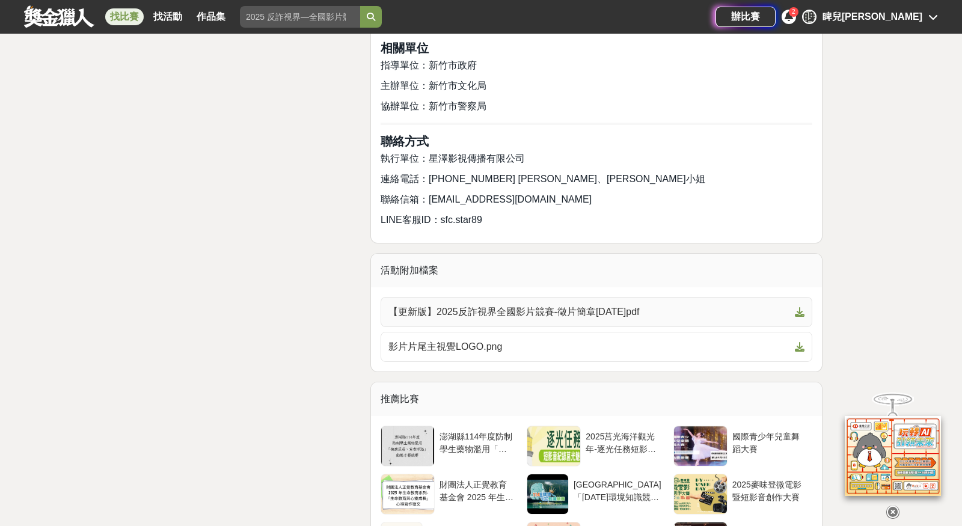
scroll to position [3399, 0]
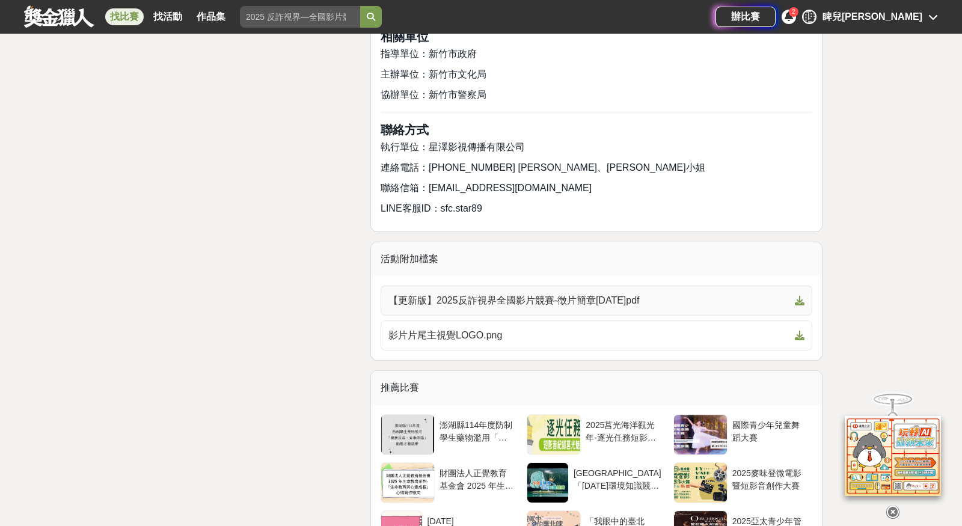
click at [526, 295] on span "【更新版】2025反詐視界全國影片競賽-徵片簡章[DATE]pdf" at bounding box center [588, 300] width 401 height 14
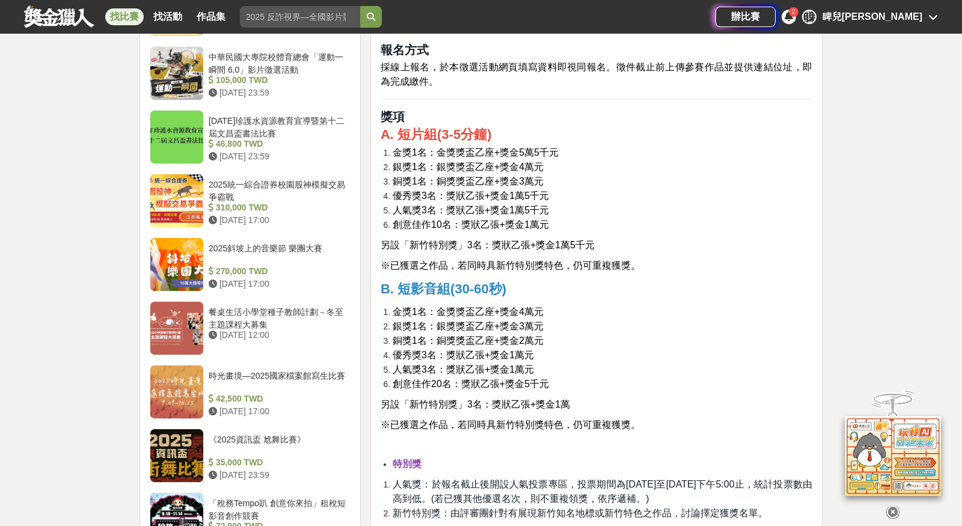
scroll to position [1224, 0]
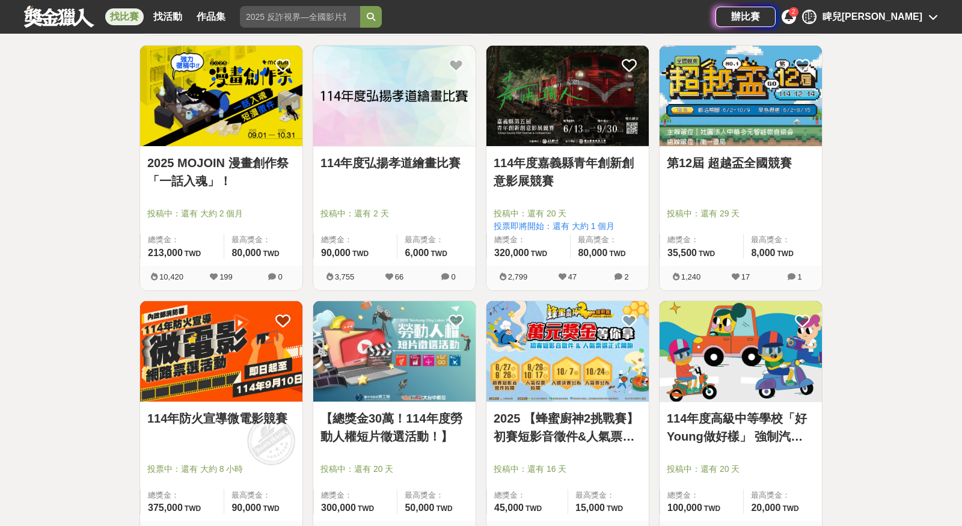
scroll to position [2771, 0]
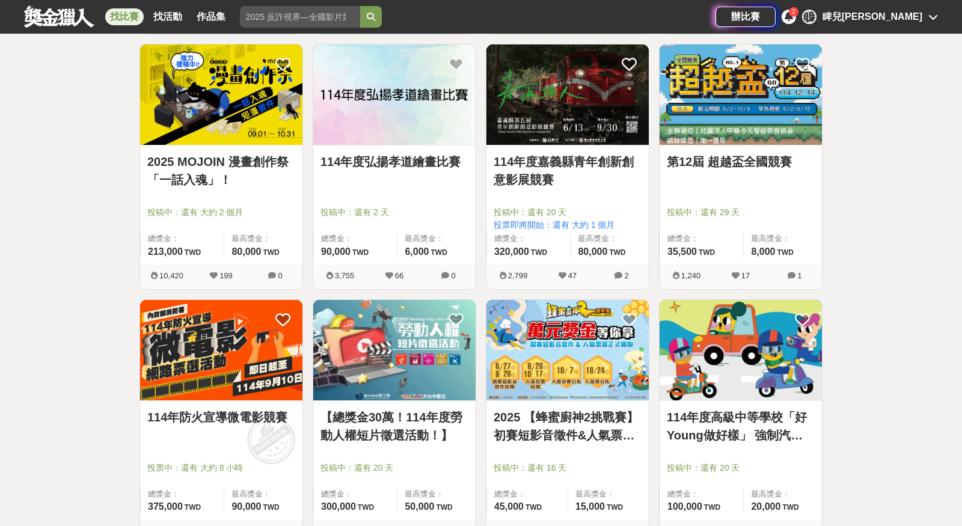
click at [758, 132] on img at bounding box center [740, 94] width 162 height 100
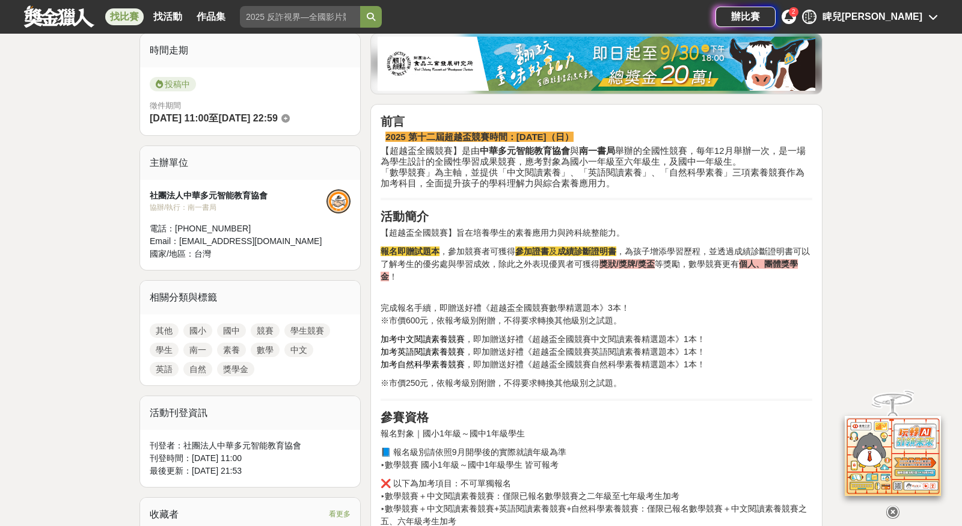
scroll to position [307, 0]
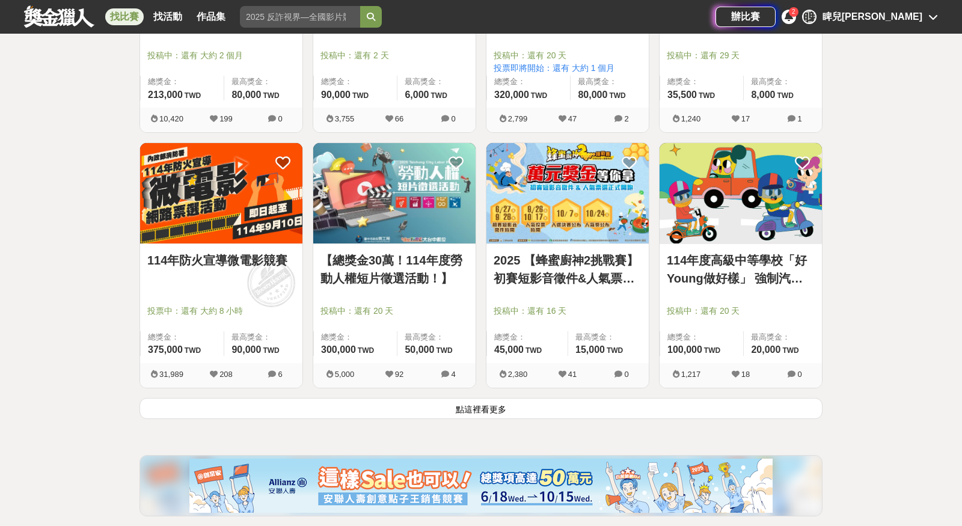
scroll to position [2931, 0]
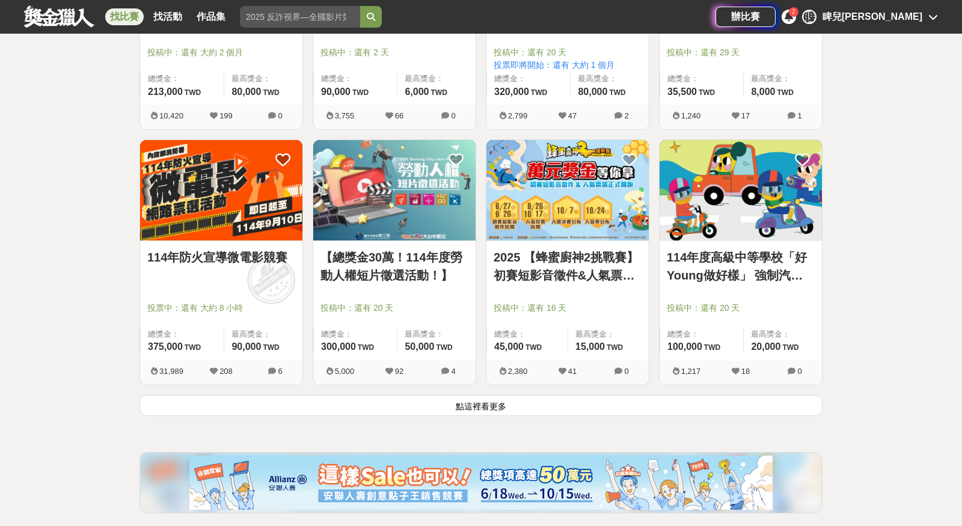
click at [404, 403] on button "點這裡看更多" at bounding box center [480, 405] width 683 height 21
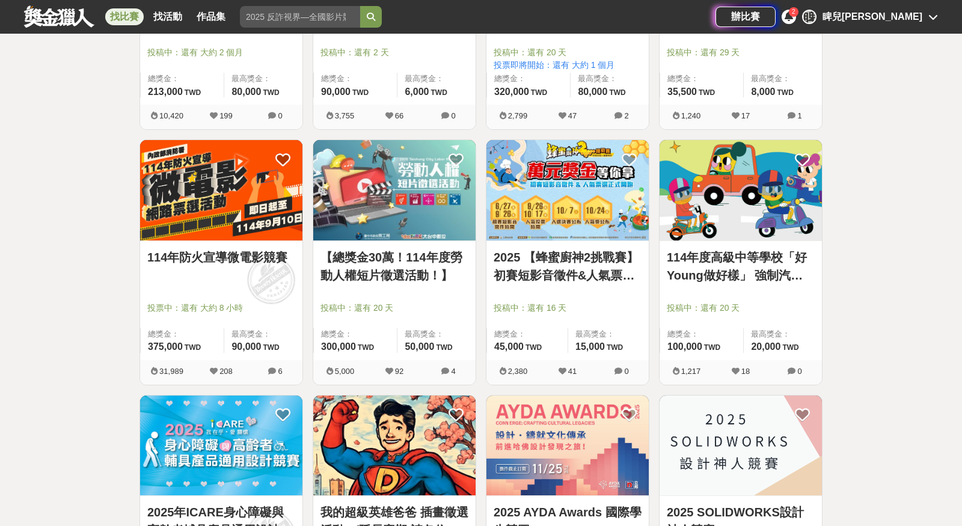
click at [377, 233] on img at bounding box center [394, 190] width 162 height 100
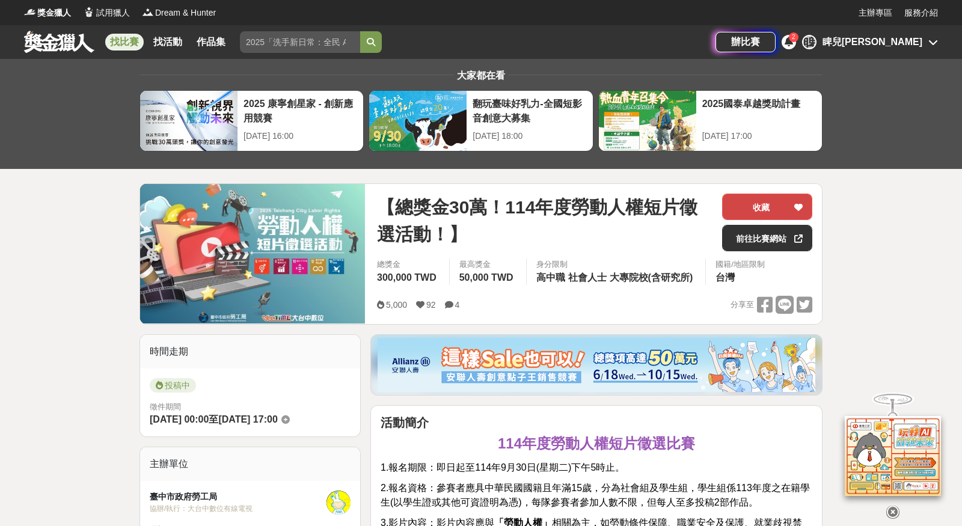
click at [764, 209] on button "收藏" at bounding box center [767, 207] width 90 height 26
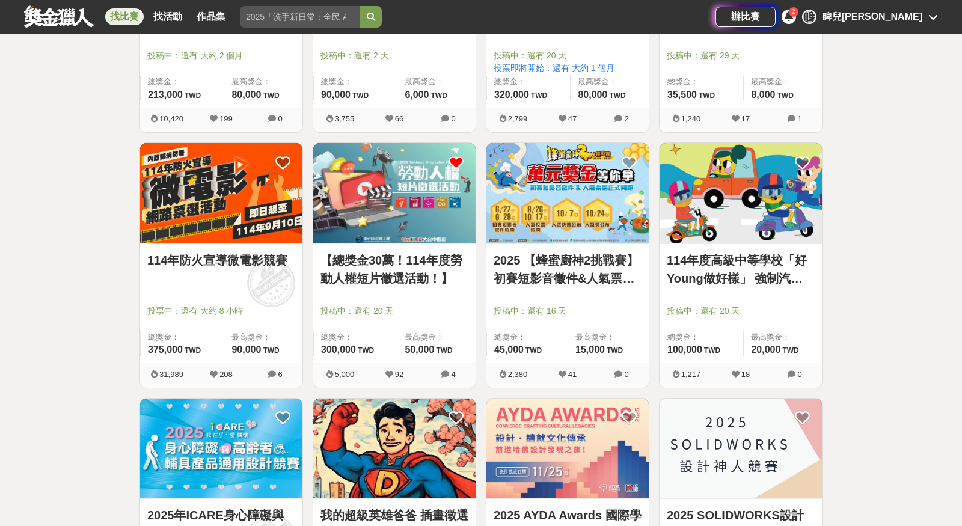
scroll to position [2931, 0]
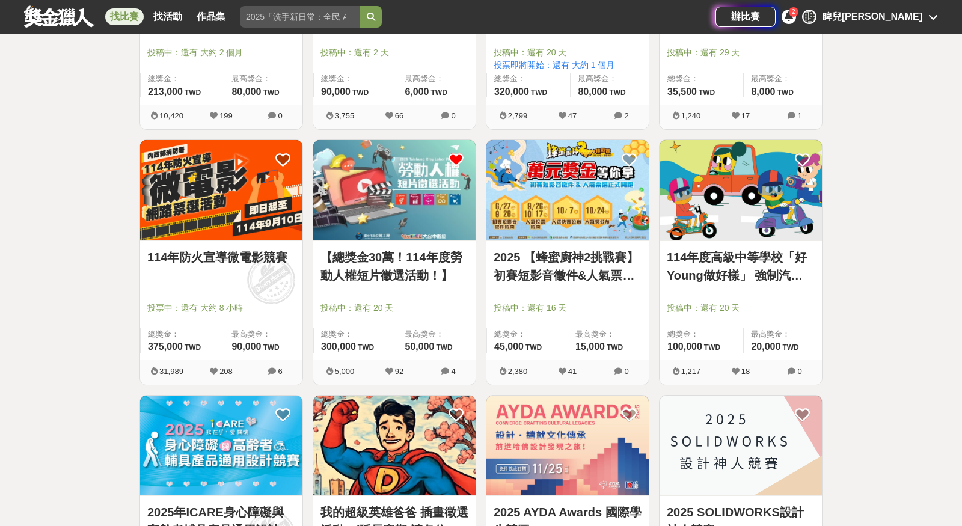
click at [584, 220] on img at bounding box center [567, 190] width 162 height 100
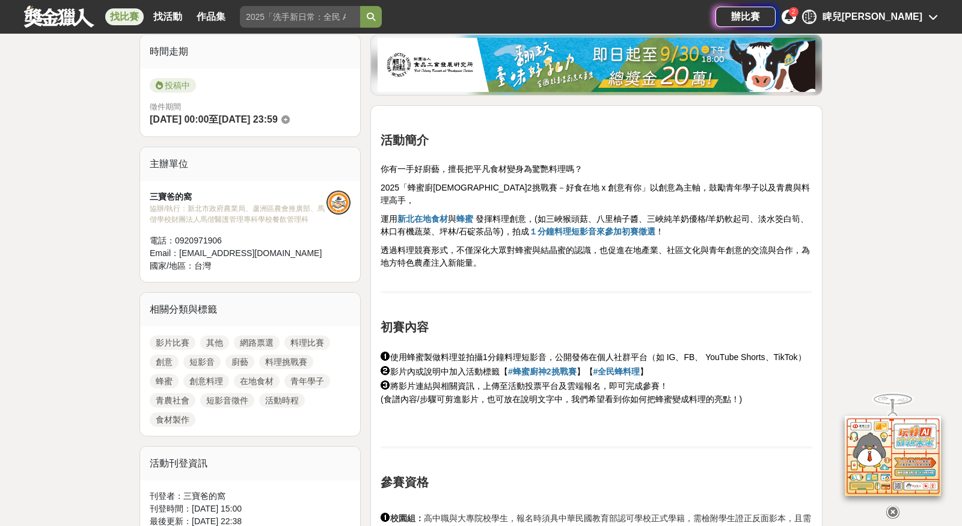
scroll to position [301, 0]
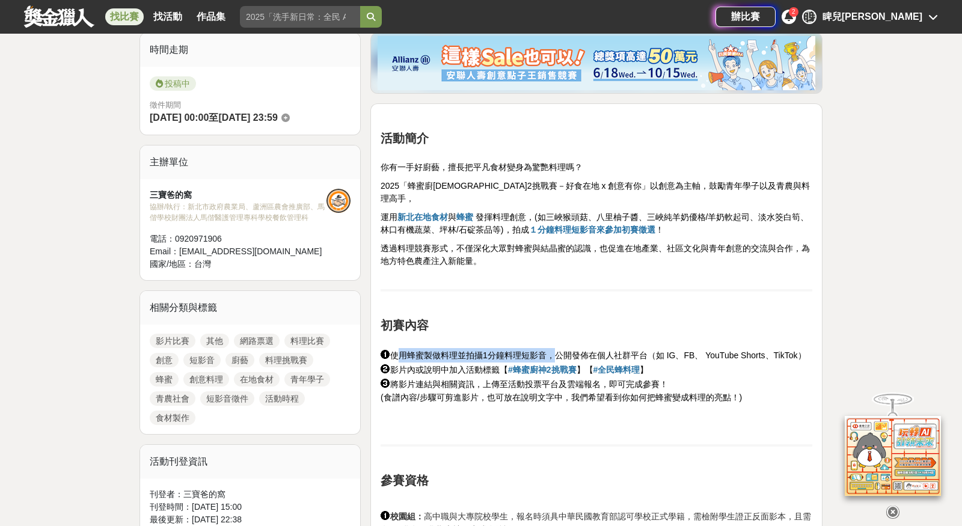
drag, startPoint x: 396, startPoint y: 338, endPoint x: 549, endPoint y: 338, distance: 153.3
click at [553, 350] on span "使用蜂蜜製做料理並拍攝1分鐘料理短影音，公開發佈在個人社群平台（如 IG、FB、 YouTube Shorts、TikTok）" at bounding box center [598, 355] width 416 height 10
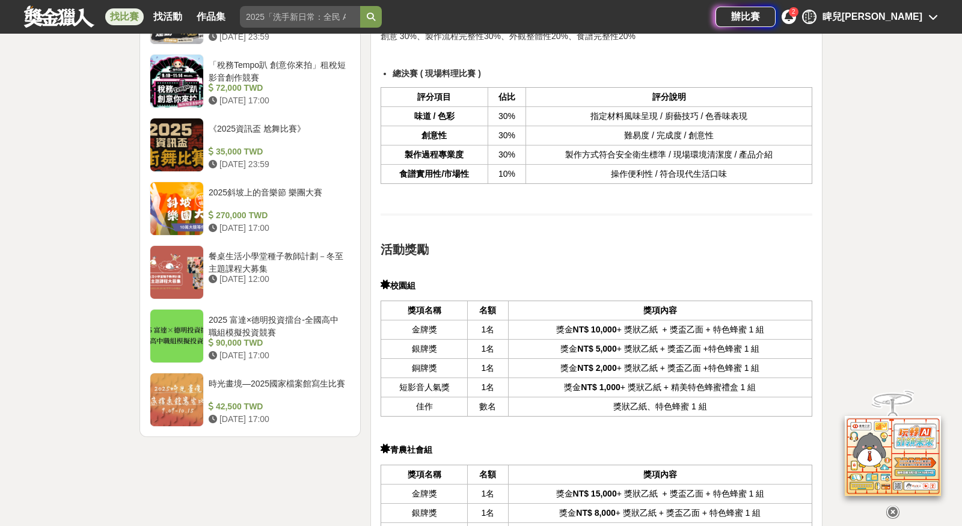
scroll to position [1401, 0]
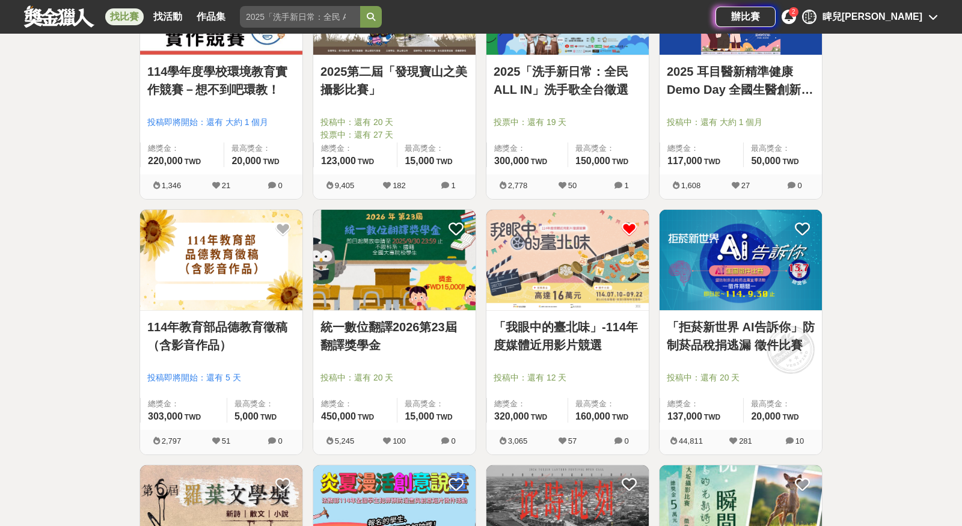
scroll to position [3646, 0]
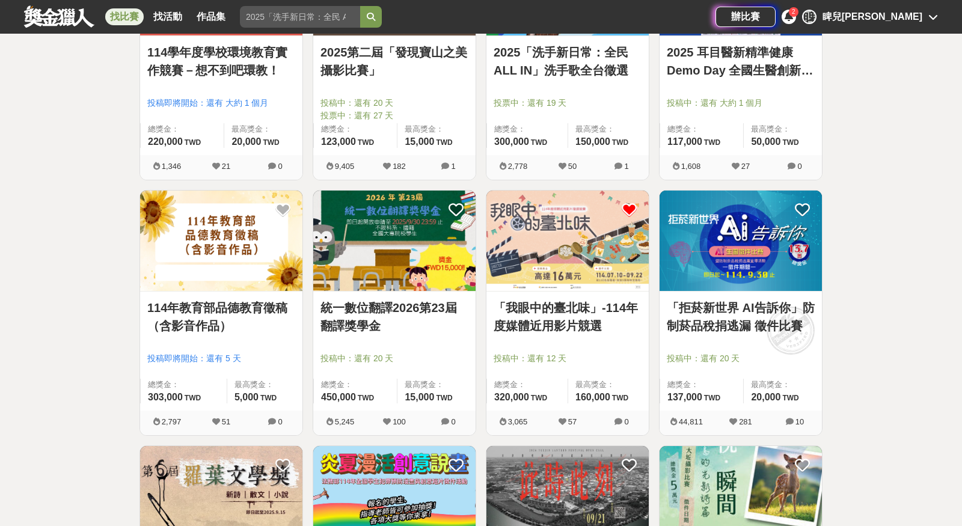
click at [259, 263] on img at bounding box center [221, 241] width 162 height 100
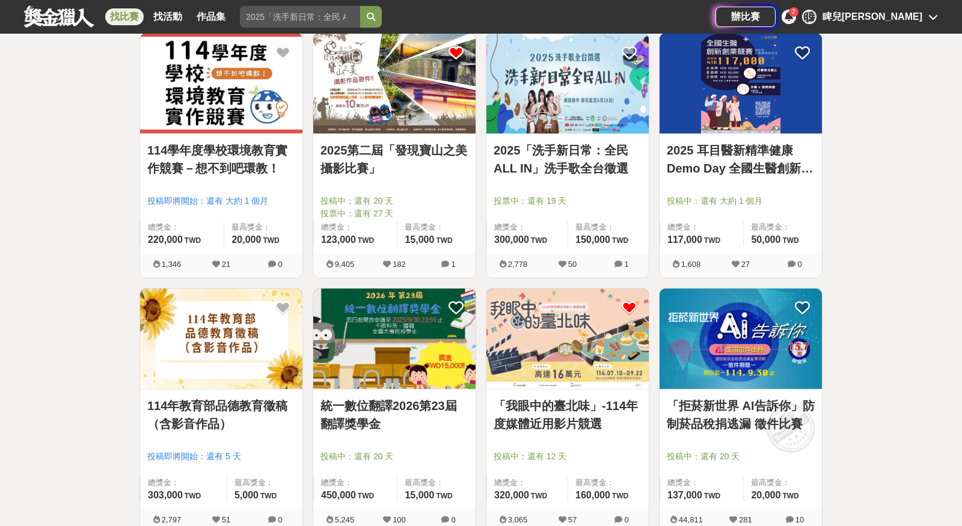
scroll to position [3646, 0]
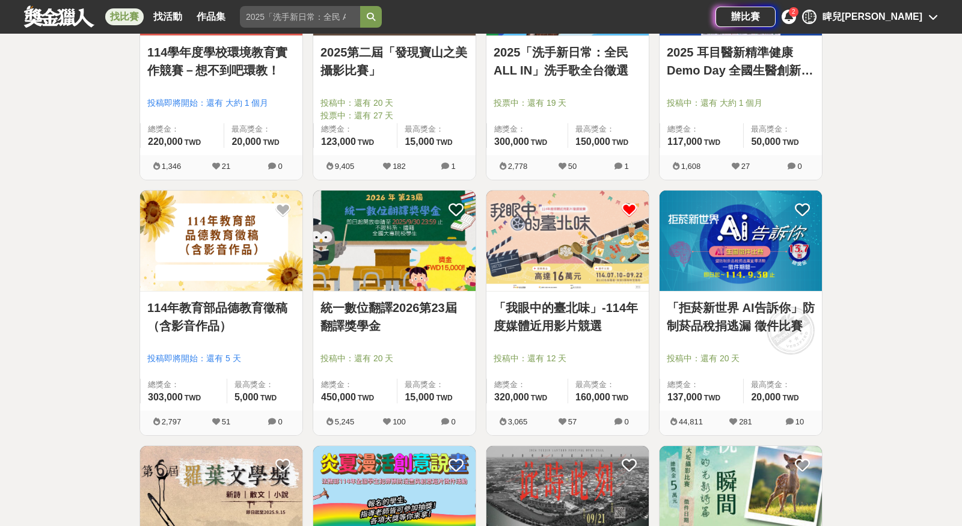
click at [580, 299] on link "「我眼中的臺北味」-114年度媒體近用影片競選" at bounding box center [567, 317] width 148 height 36
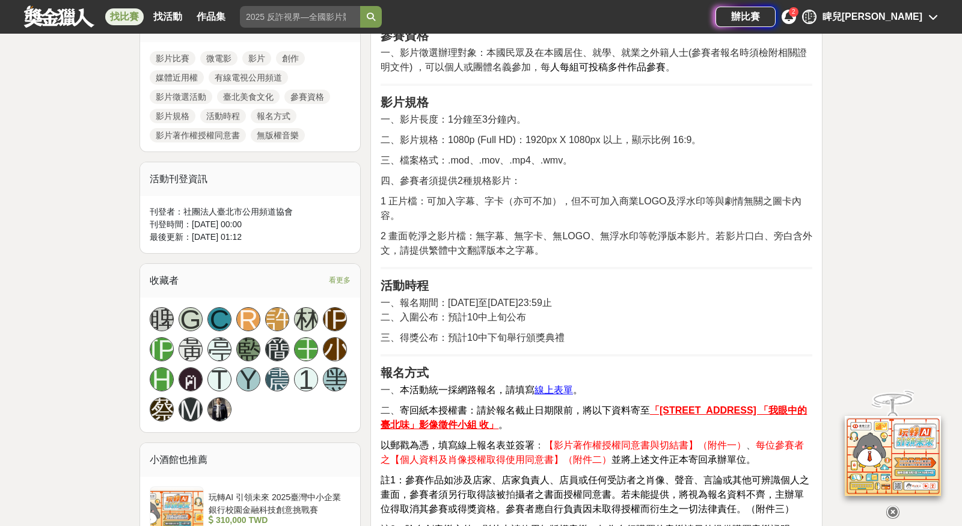
scroll to position [587, 0]
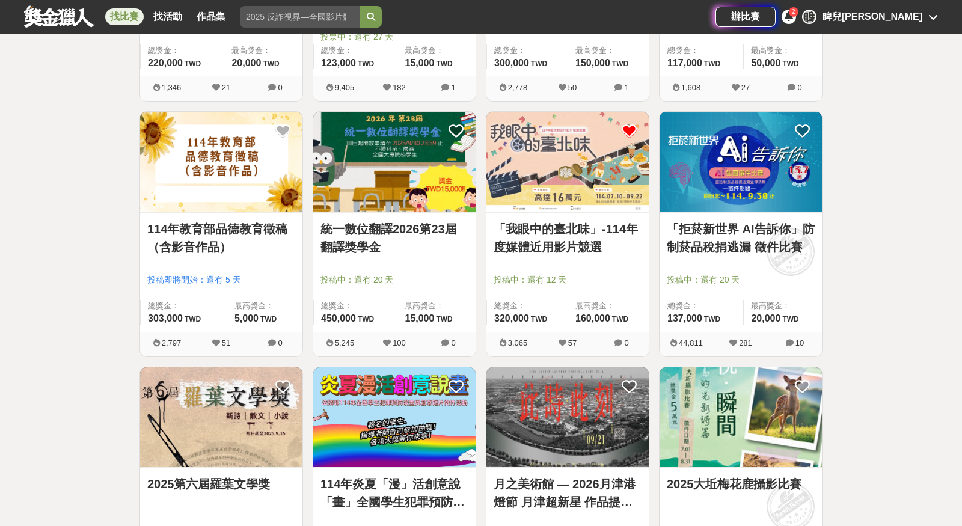
scroll to position [3767, 0]
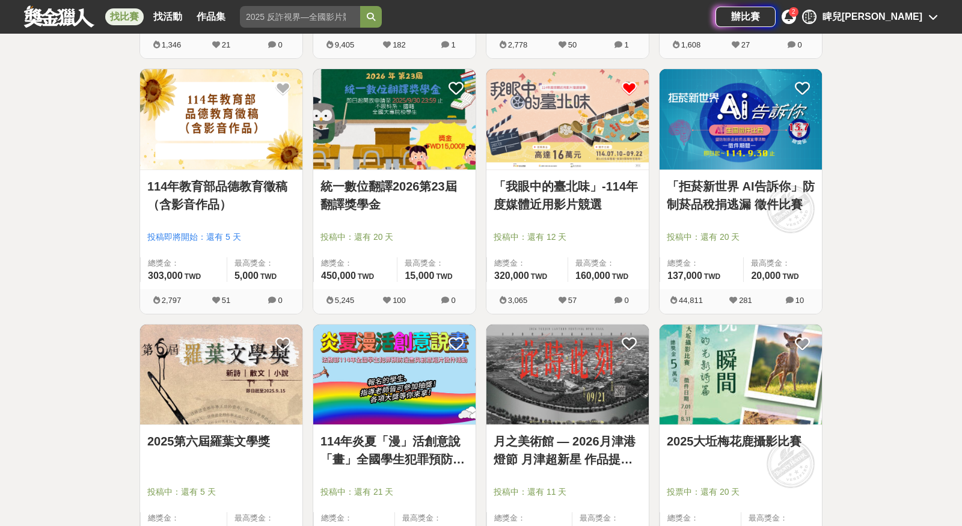
click at [750, 159] on img at bounding box center [740, 119] width 162 height 100
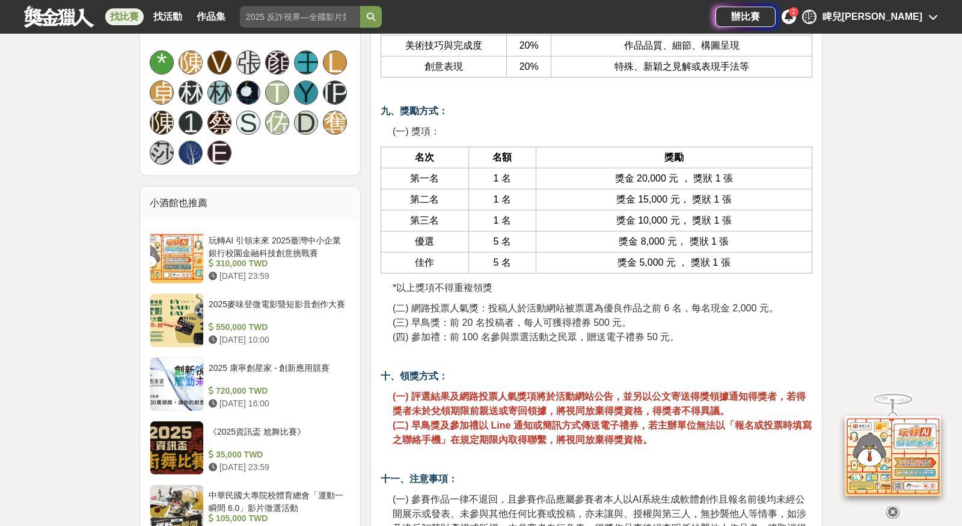
scroll to position [1306, 0]
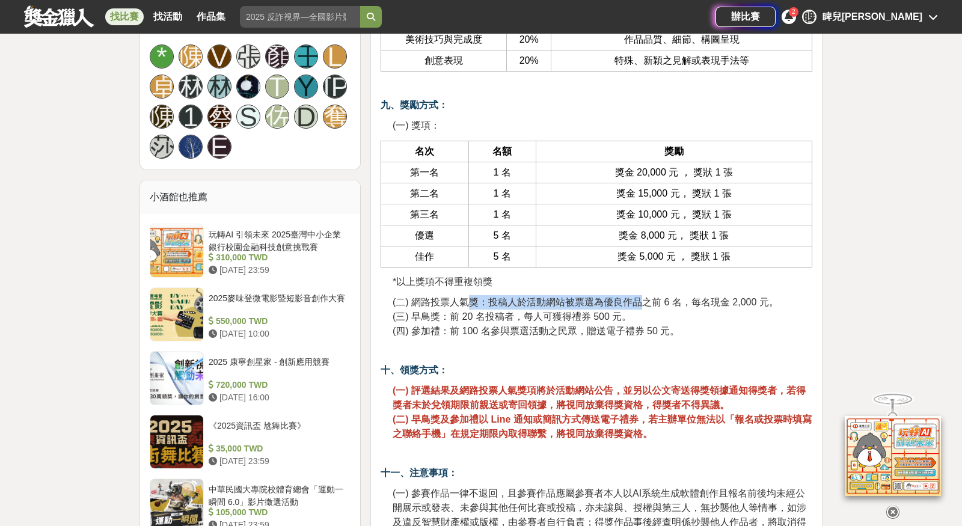
drag, startPoint x: 469, startPoint y: 299, endPoint x: 636, endPoint y: 298, distance: 167.1
click at [638, 299] on span "(二) 網路投票人氣獎：投稿人於活動網站被票選為優良作品之前 6 名，每名現金 2,000 元。" at bounding box center [585, 302] width 386 height 10
click at [642, 332] on div "「拒菸新世界 AI告訴你」暨防制菸品稅捐逃漏宣導活動 AI生圖徵件比賽 一、前言： 藉由辦理以防制菸品稅捐逃漏宣導為主題之 AI生圖徵件 比賽，鼓勵民眾學習運…" at bounding box center [596, 155] width 432 height 2092
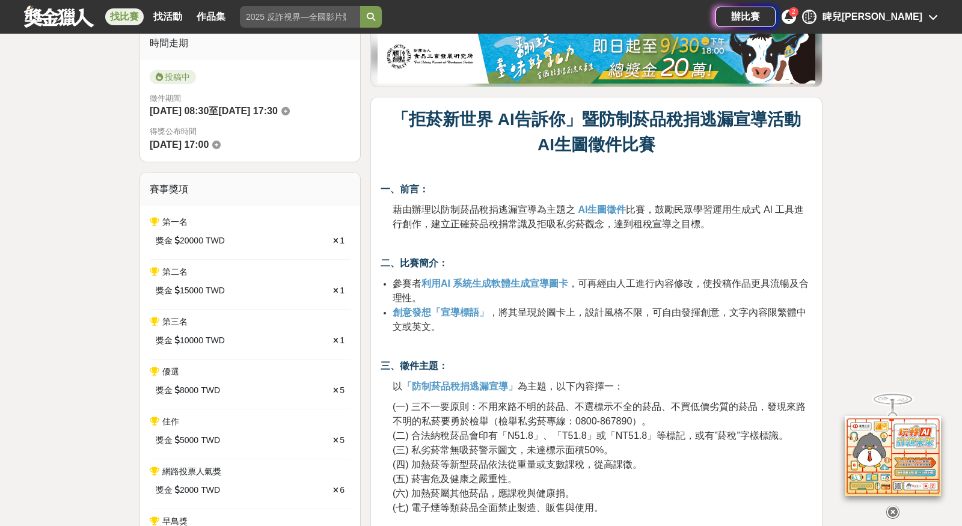
scroll to position [0, 0]
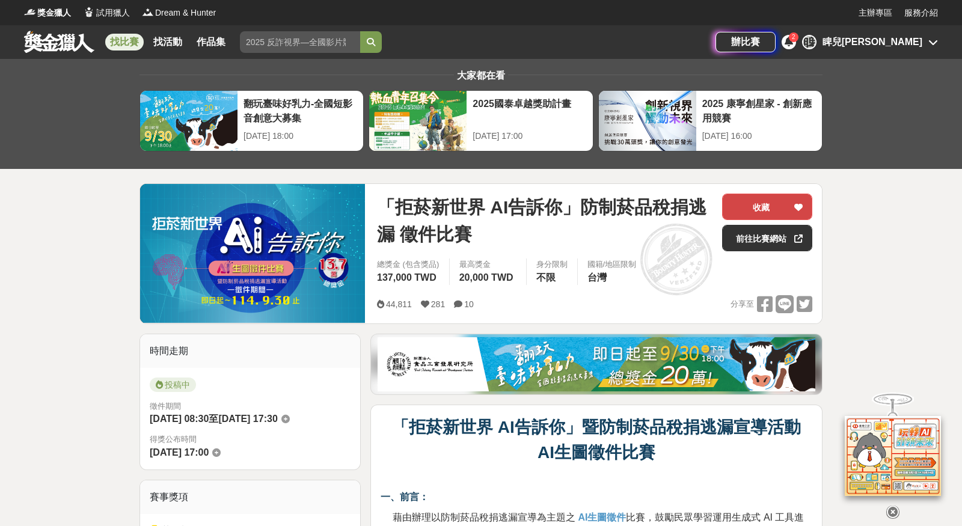
click at [783, 195] on button "收藏" at bounding box center [767, 207] width 90 height 26
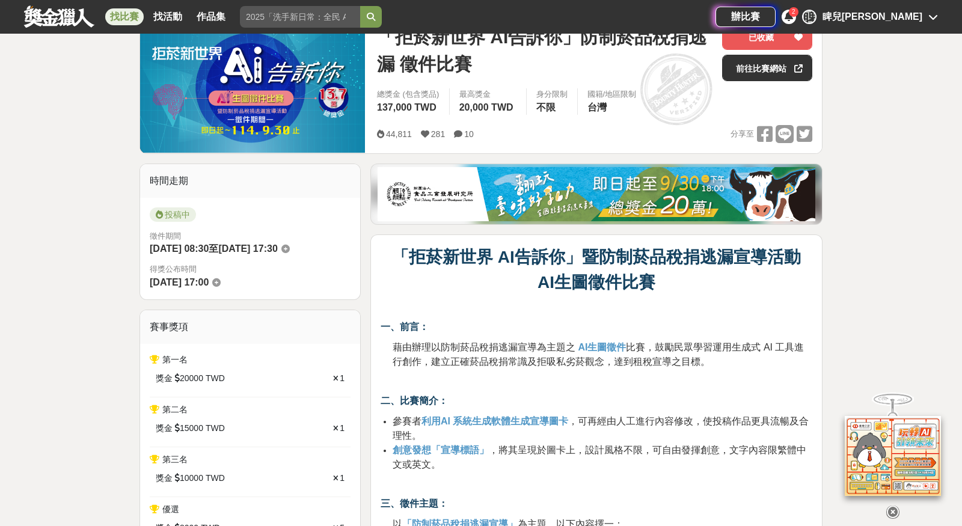
scroll to position [219, 0]
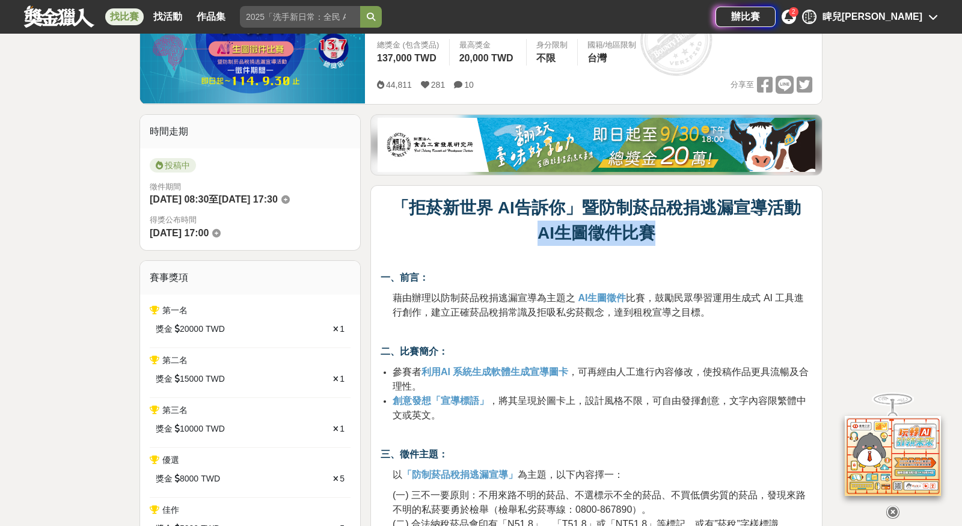
drag, startPoint x: 527, startPoint y: 236, endPoint x: 677, endPoint y: 225, distance: 150.6
click at [689, 226] on p "「拒菸新世界 AI告訴你」暨防制菸品稅捐逃漏宣導活動 AI生圖徵件比賽" at bounding box center [596, 220] width 432 height 50
click at [677, 233] on p "「拒菸新世界 AI告訴你」暨防制菸品稅捐逃漏宣導活動 AI生圖徵件比賽" at bounding box center [596, 220] width 432 height 50
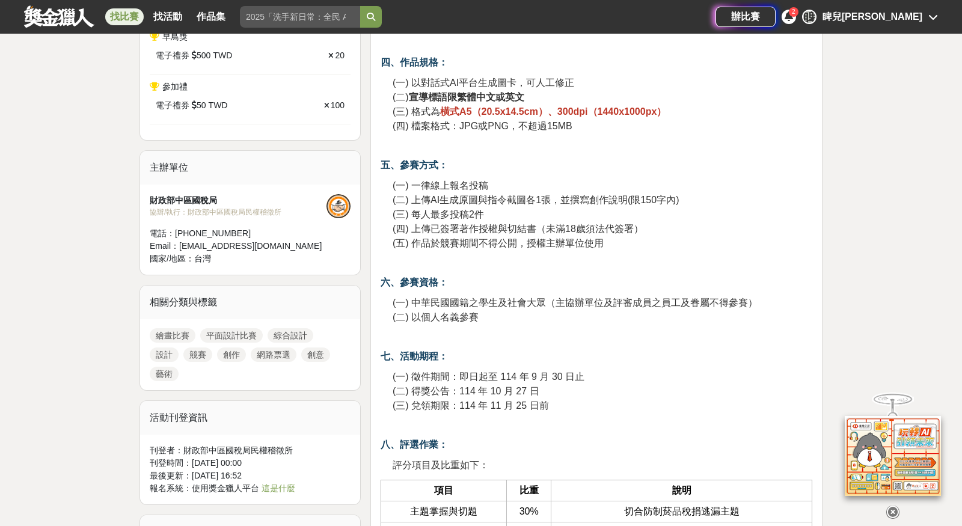
scroll to position [790, 0]
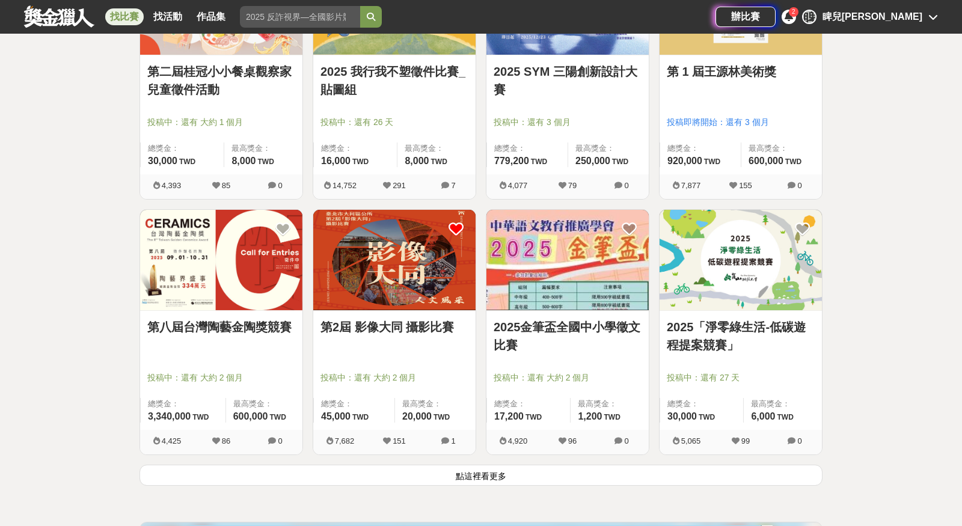
scroll to position [4398, 0]
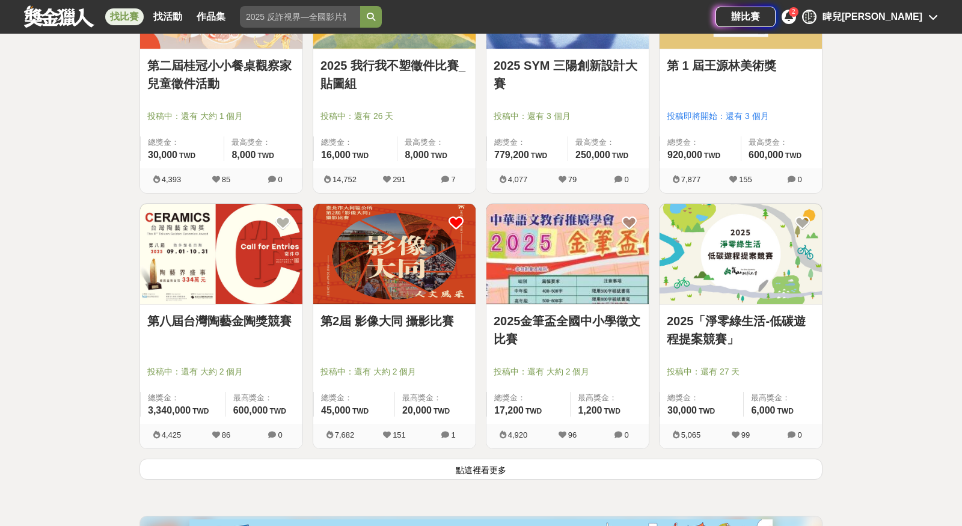
click at [511, 466] on button "點這裡看更多" at bounding box center [480, 469] width 683 height 21
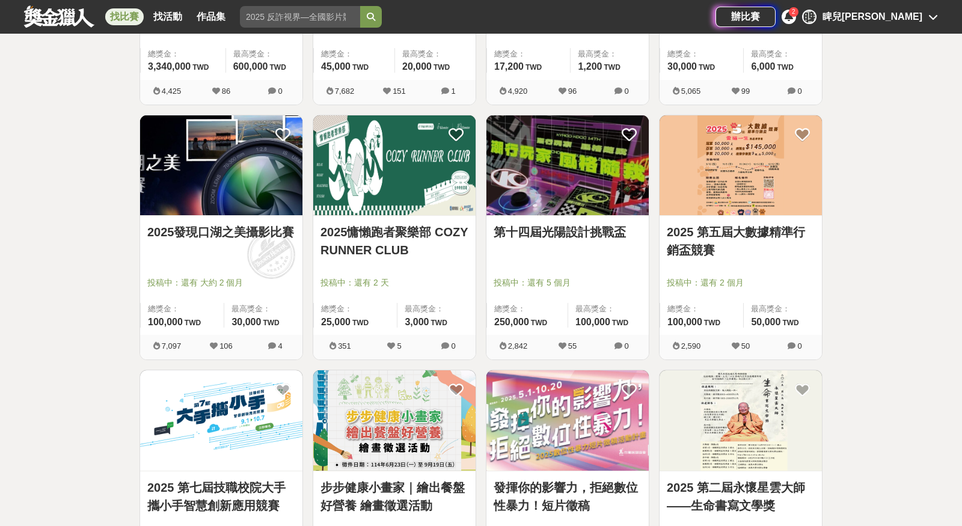
scroll to position [4743, 0]
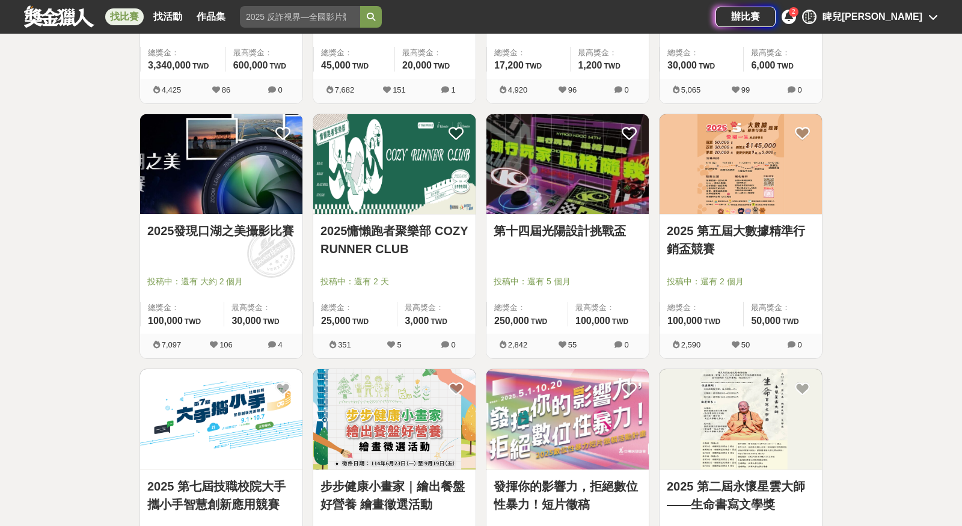
click at [571, 419] on img at bounding box center [567, 419] width 162 height 100
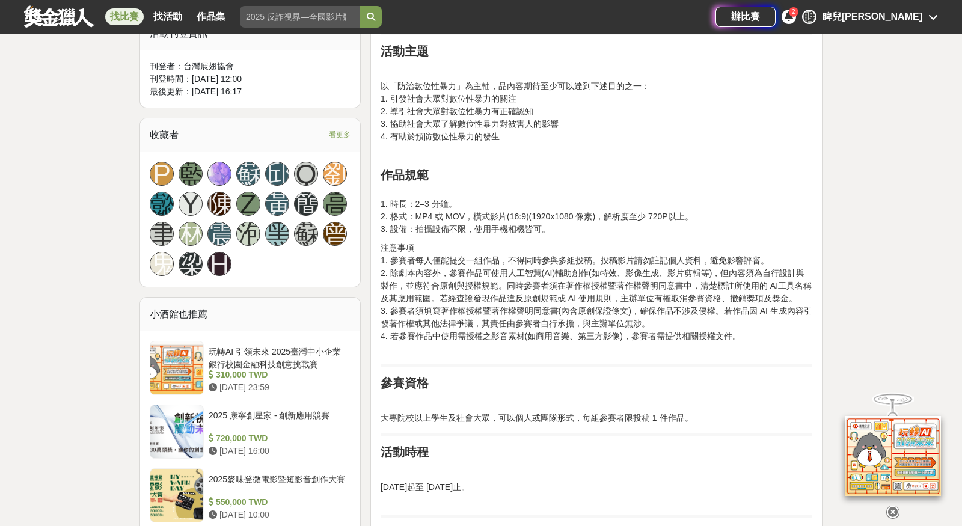
scroll to position [646, 0]
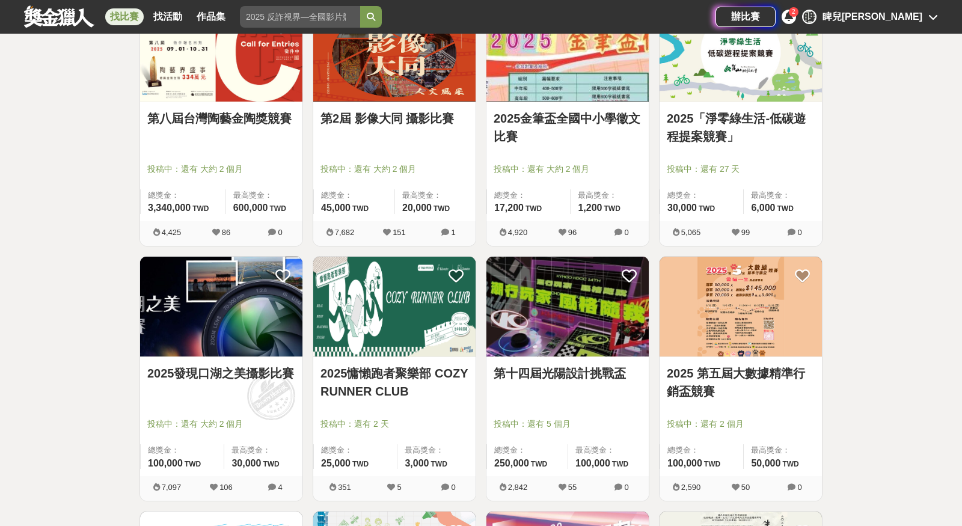
scroll to position [4581, 0]
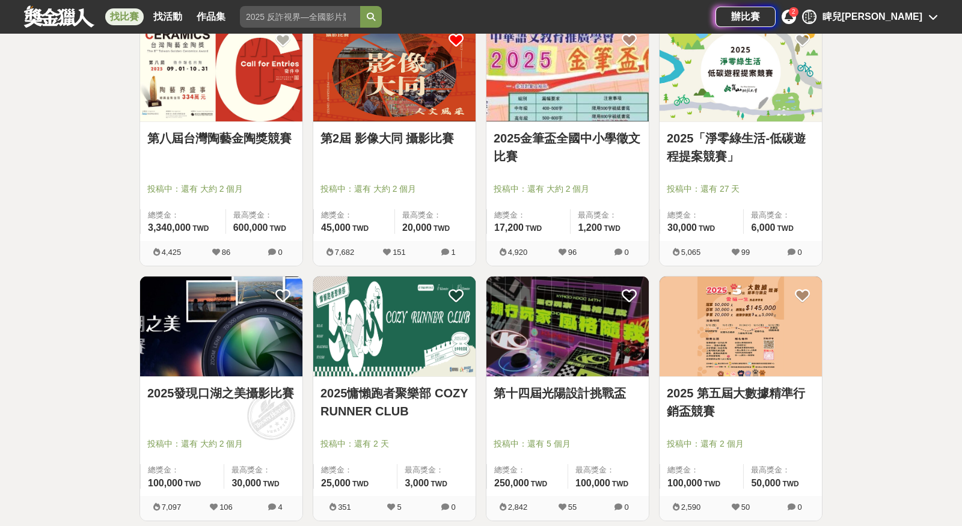
click at [755, 139] on link "2025「淨零綠生活-低碳遊程提案競賽」" at bounding box center [741, 147] width 148 height 36
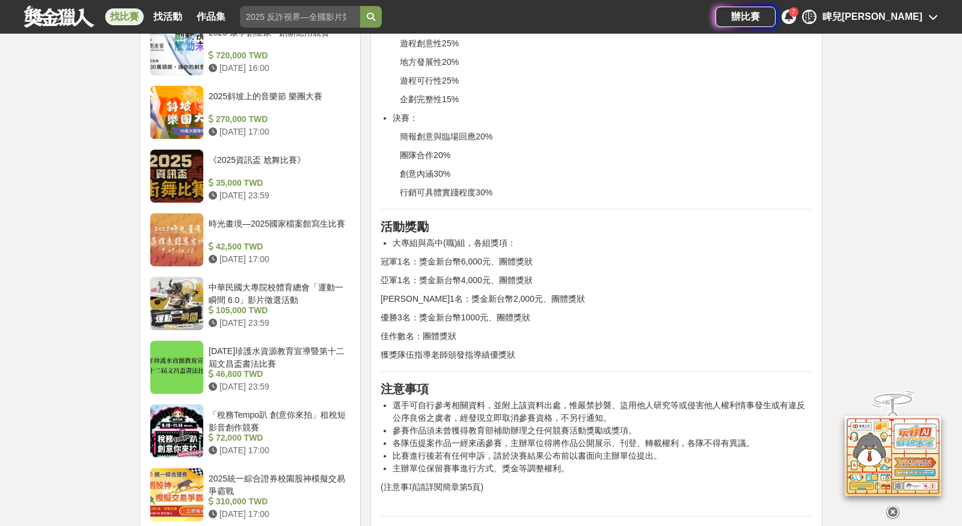
scroll to position [1153, 0]
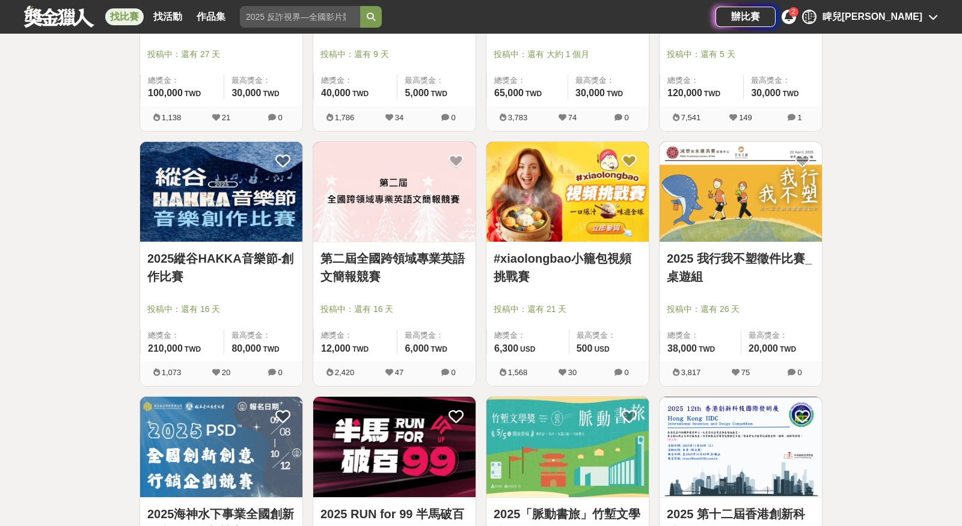
scroll to position [5226, 0]
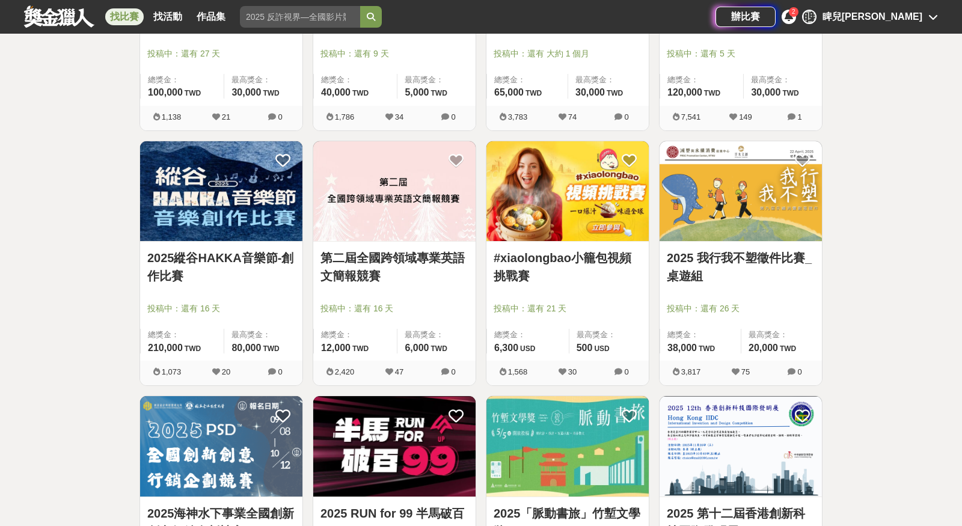
click at [570, 224] on img at bounding box center [567, 191] width 162 height 100
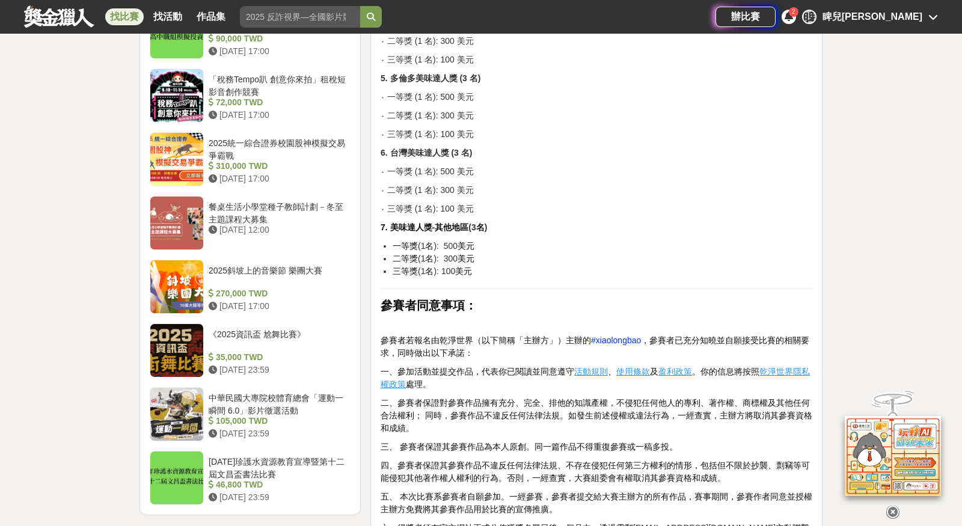
scroll to position [1331, 0]
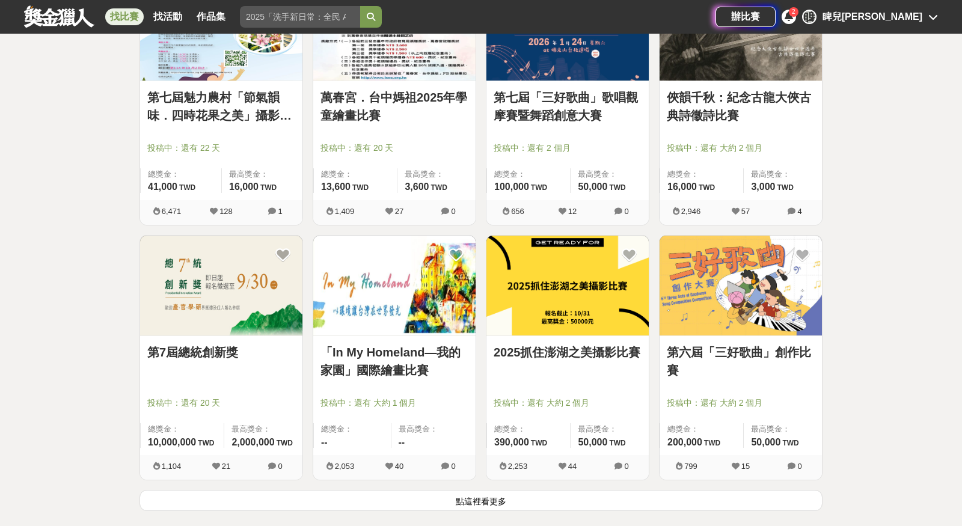
scroll to position [5886, 0]
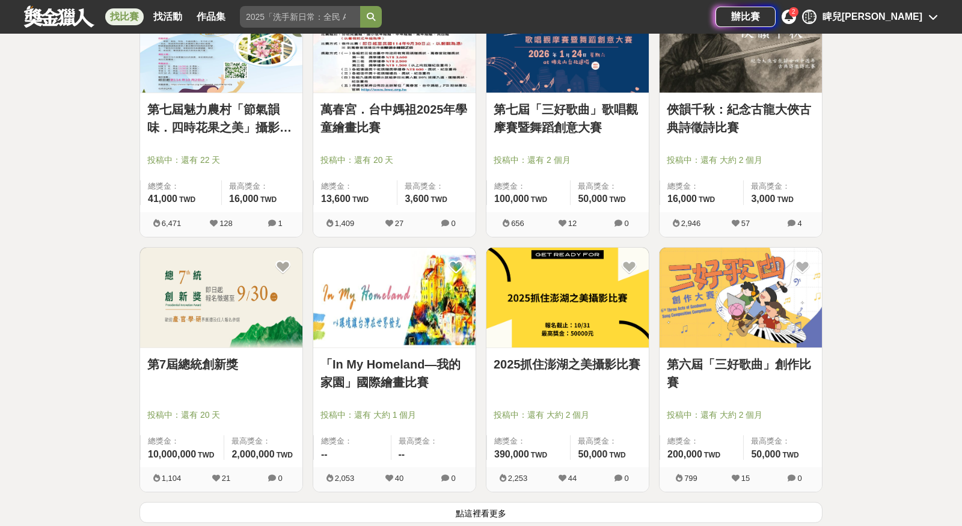
click at [233, 107] on link "第七屆魅力農村「節氣韻味．四時花果之美」攝影比賽" at bounding box center [221, 118] width 148 height 36
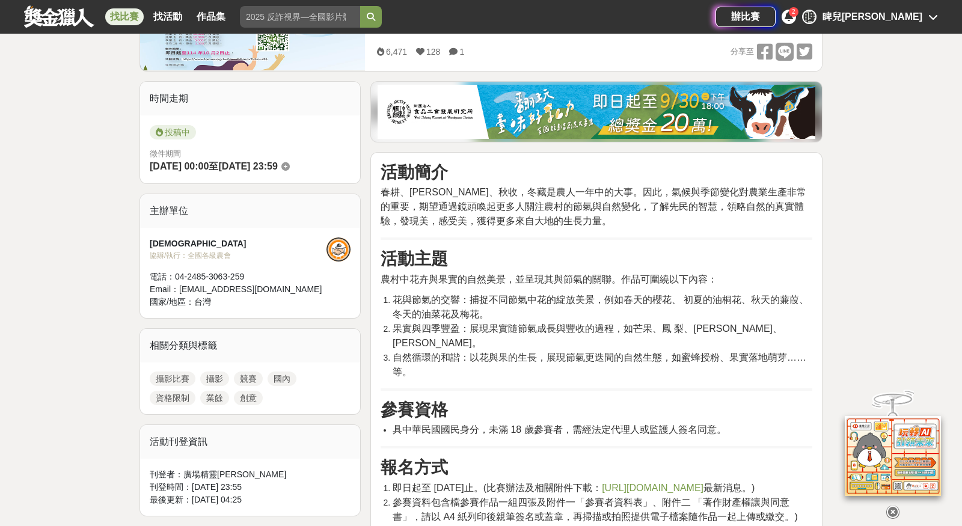
scroll to position [261, 0]
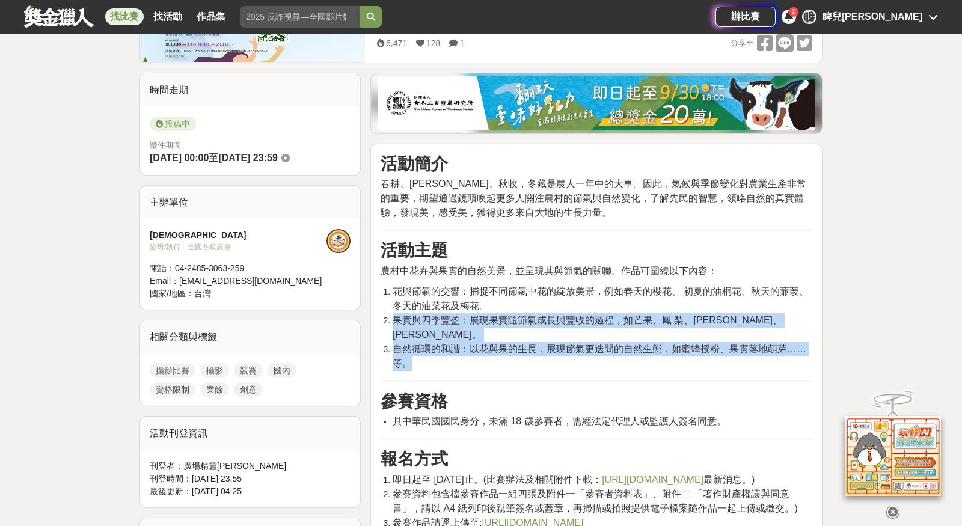
drag, startPoint x: 391, startPoint y: 319, endPoint x: 679, endPoint y: 351, distance: 289.7
click at [679, 351] on ol "花與節氣的交響：捕捉不同節氣中花的綻放美景，例如春天的櫻花、 初夏的油桐花、秋天的蒹葭、冬天的油菜花及梅花。 果實與四季豐盈：展現果實隨節氣成長與豐收的過程，…" at bounding box center [596, 327] width 432 height 87
click at [676, 351] on li "自然循環的和諧：以花與果的生長，展現節氣更迭間的自然生態，如蜜蜂授粉、果實落地萌芽……等。" at bounding box center [602, 356] width 420 height 29
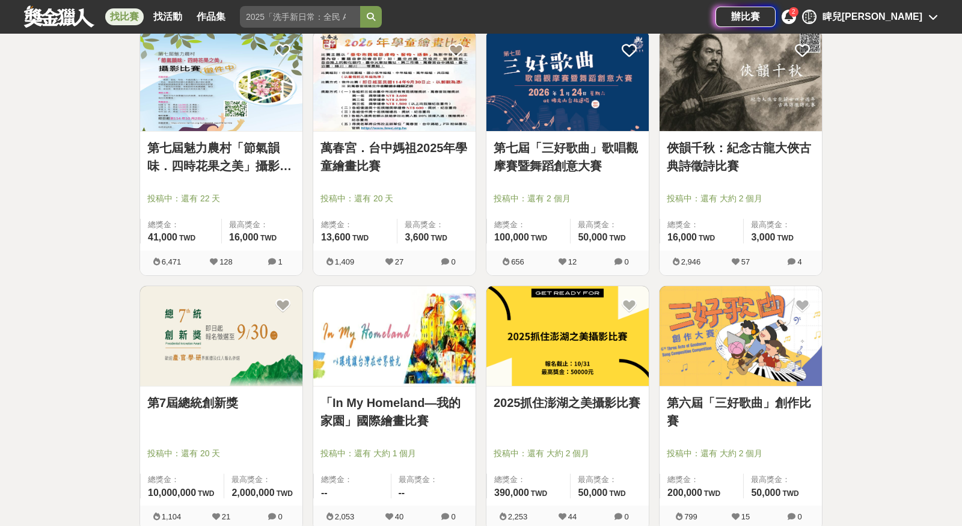
scroll to position [5816, 0]
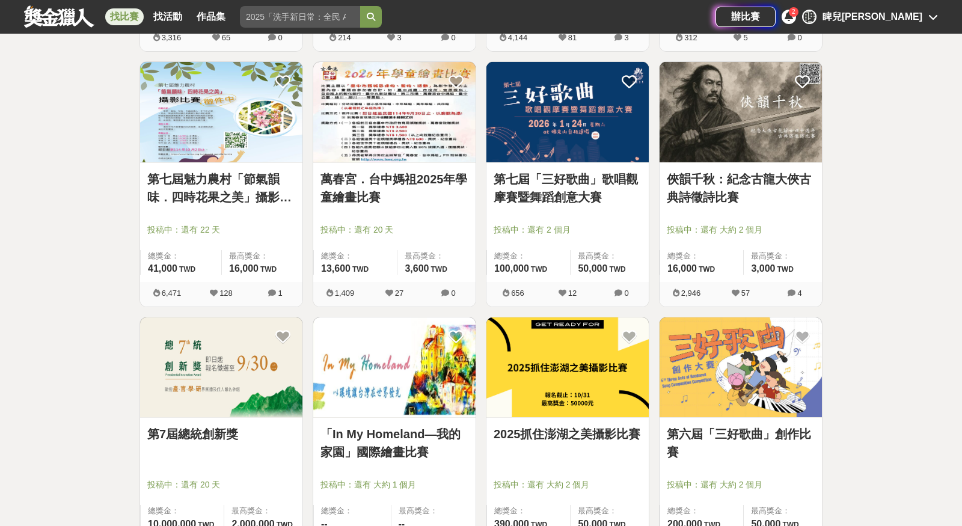
click at [460, 317] on img at bounding box center [394, 367] width 162 height 100
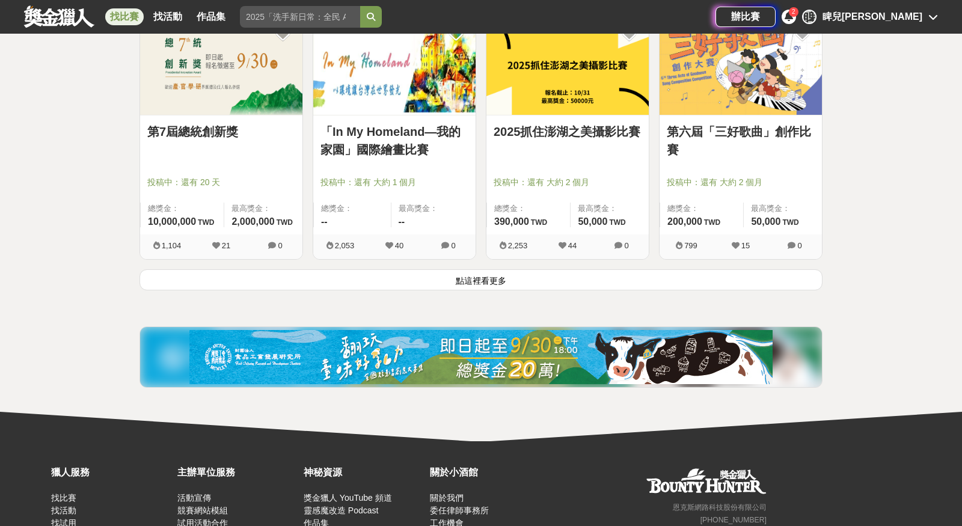
scroll to position [6121, 0]
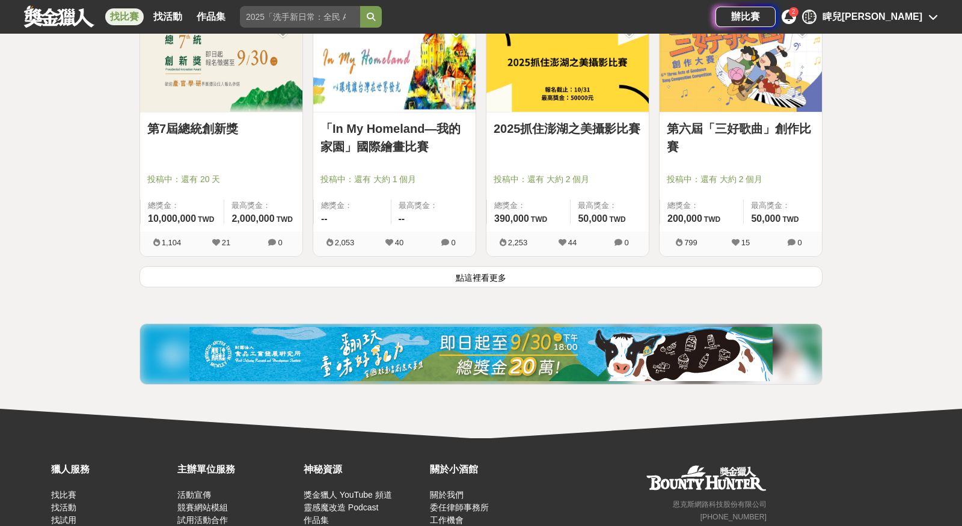
click at [671, 272] on button "點這裡看更多" at bounding box center [480, 276] width 683 height 21
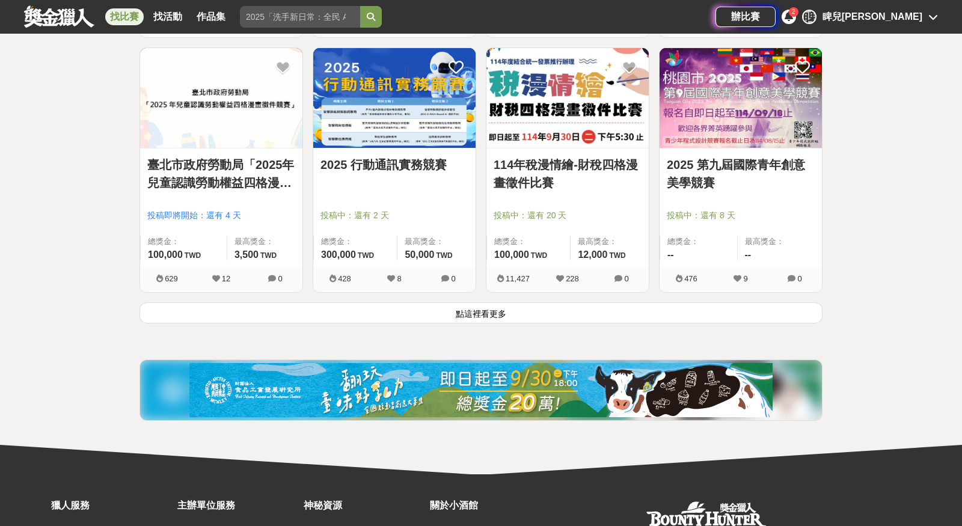
scroll to position [7600, 0]
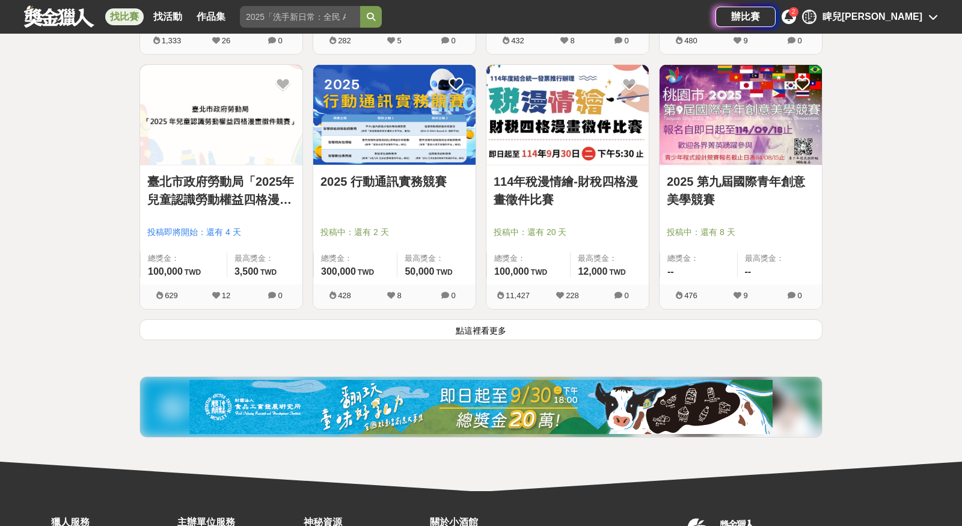
click at [605, 319] on button "點這裡看更多" at bounding box center [480, 329] width 683 height 21
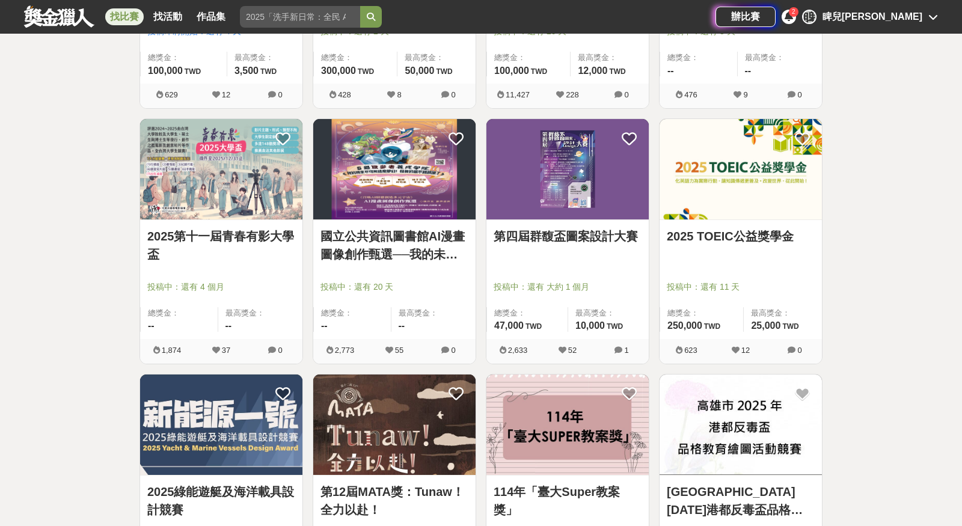
scroll to position [7789, 0]
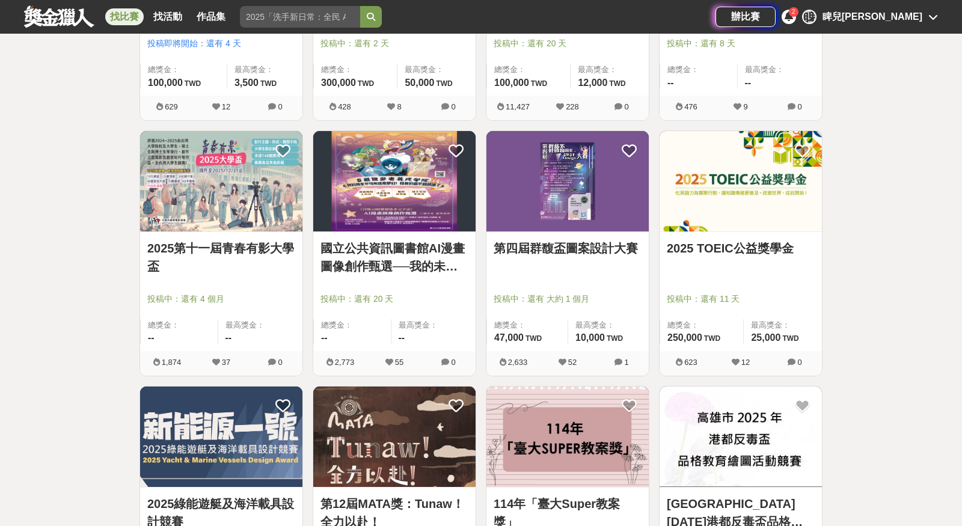
click at [240, 239] on link "2025第十一屆青春有影大學盃" at bounding box center [221, 257] width 148 height 36
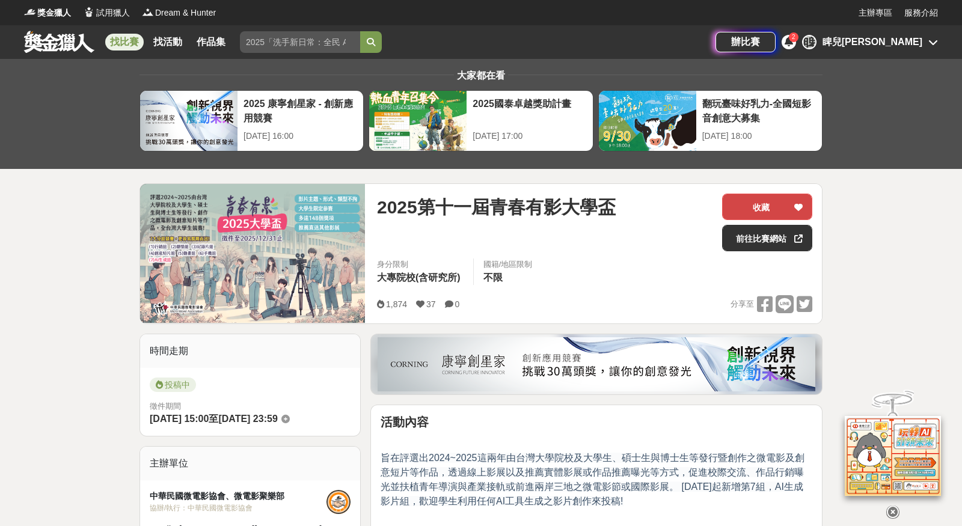
click at [760, 195] on button "收藏" at bounding box center [767, 207] width 90 height 26
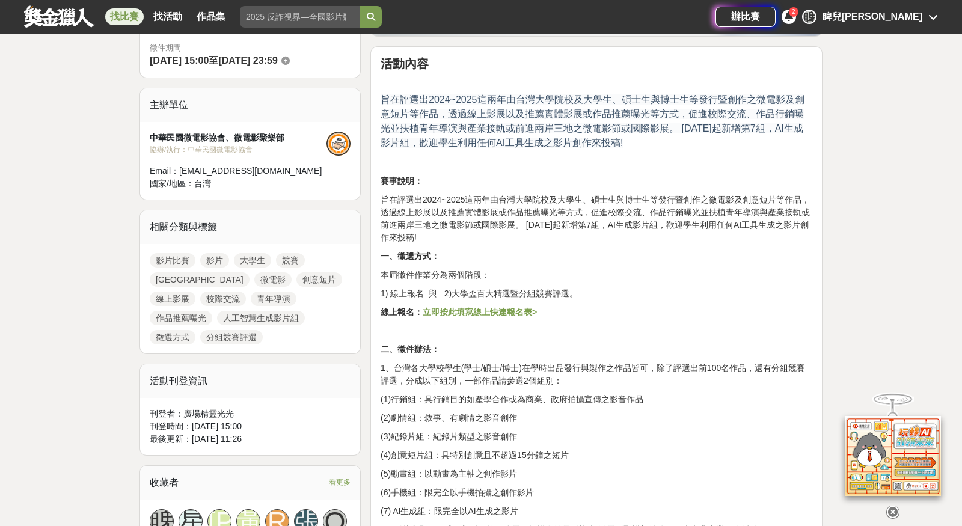
scroll to position [361, 0]
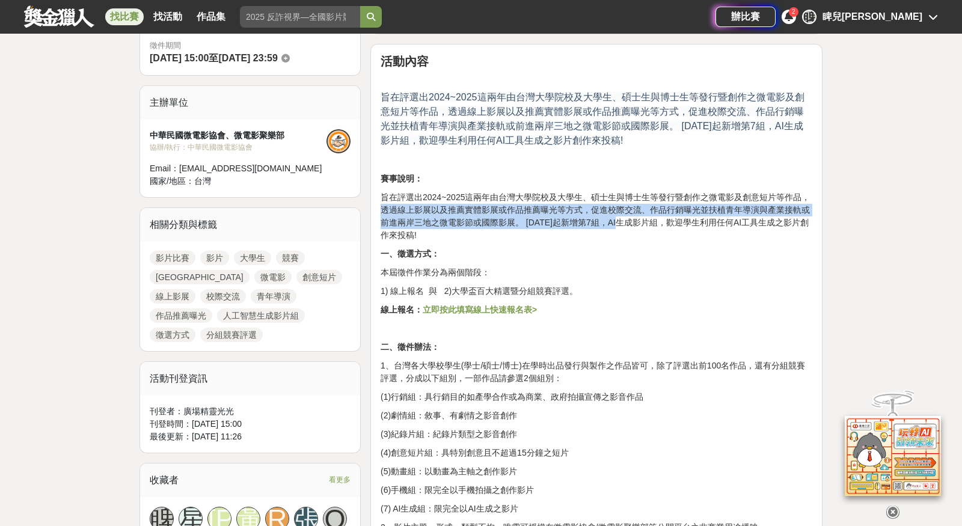
drag, startPoint x: 376, startPoint y: 207, endPoint x: 621, endPoint y: 222, distance: 245.7
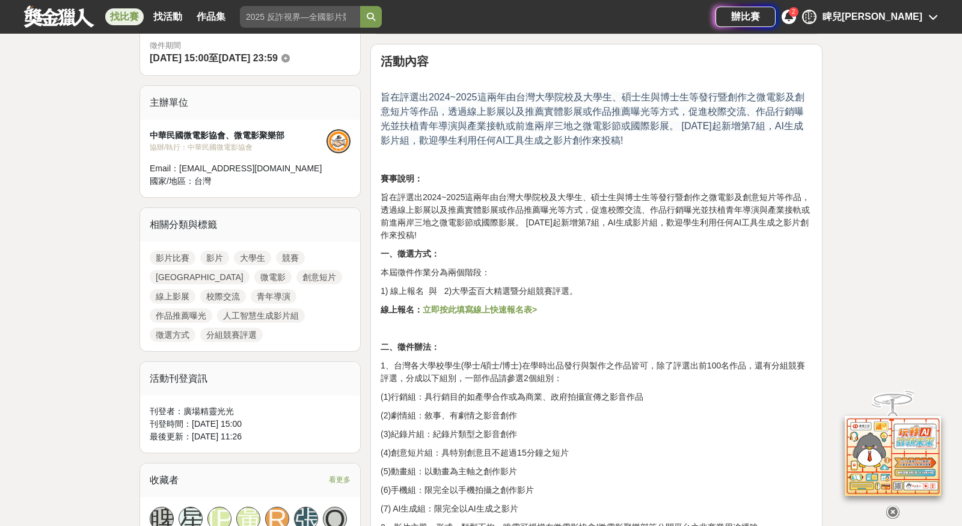
click at [610, 238] on p "旨在評選出2024~2025這兩年由台灣大學院校及大學生、碩士生與博士生等發行暨創作之微電影及創意短片等作品，透過線上影展以及推薦實體影展或作品推薦曝光等方式…" at bounding box center [596, 216] width 432 height 50
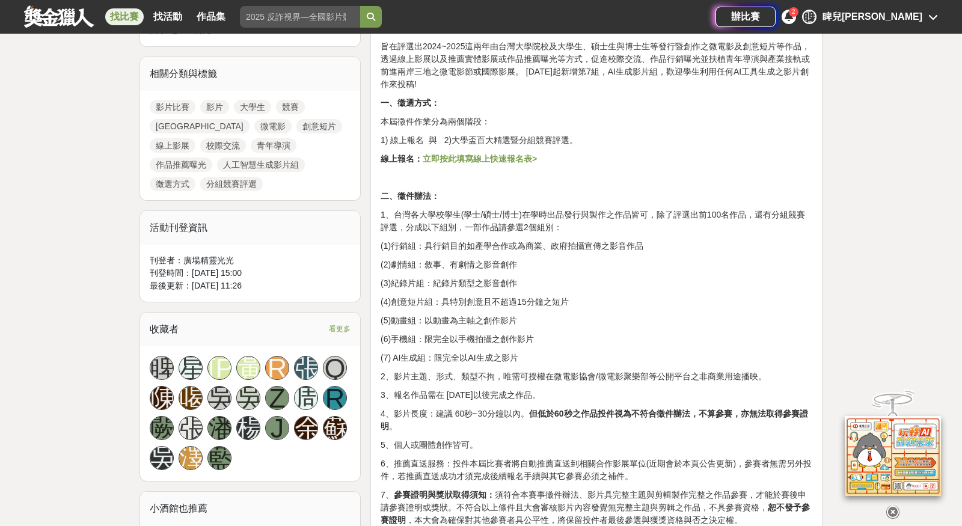
scroll to position [511, 0]
click at [494, 159] on strong "立即按此填寫線上快速報名表>" at bounding box center [480, 159] width 114 height 10
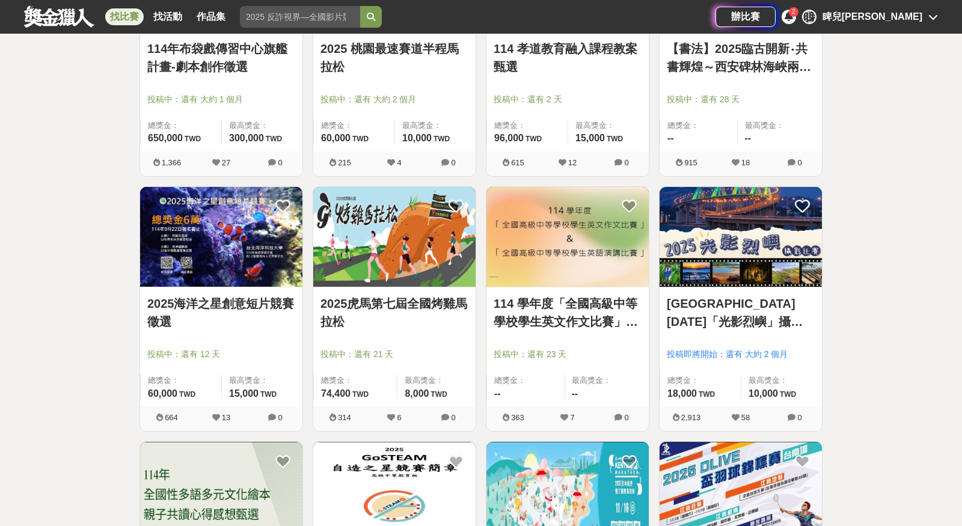
scroll to position [8869, 0]
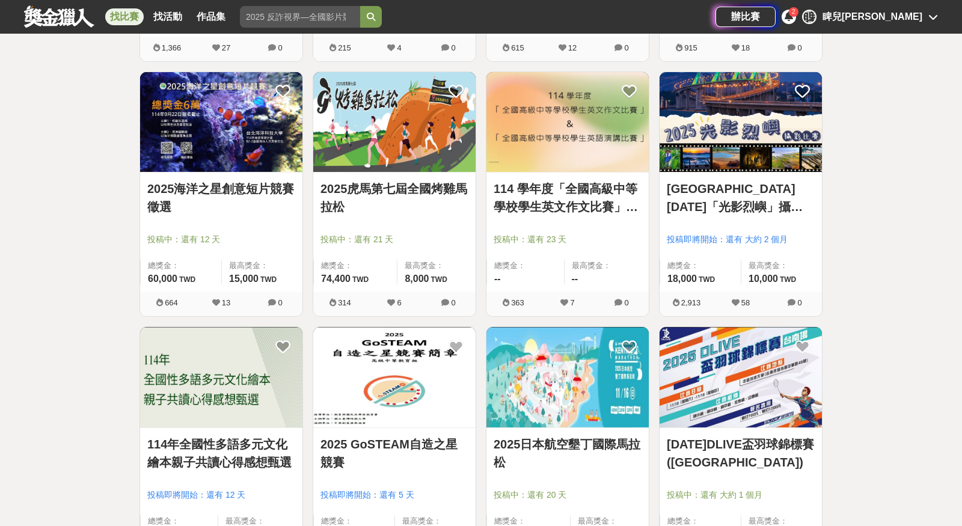
click at [920, 10] on div "睥兒[PERSON_NAME]" at bounding box center [872, 17] width 100 height 14
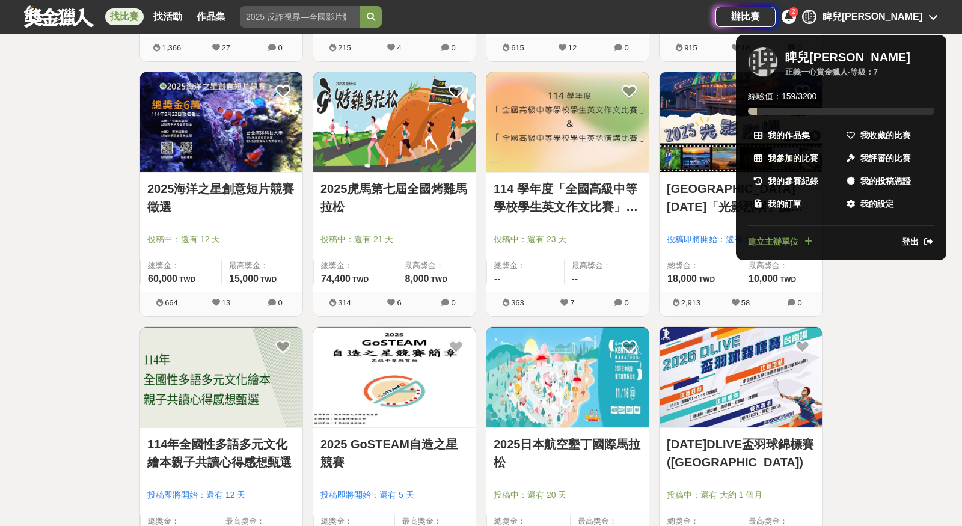
click at [798, 14] on div "2" at bounding box center [794, 12] width 10 height 10
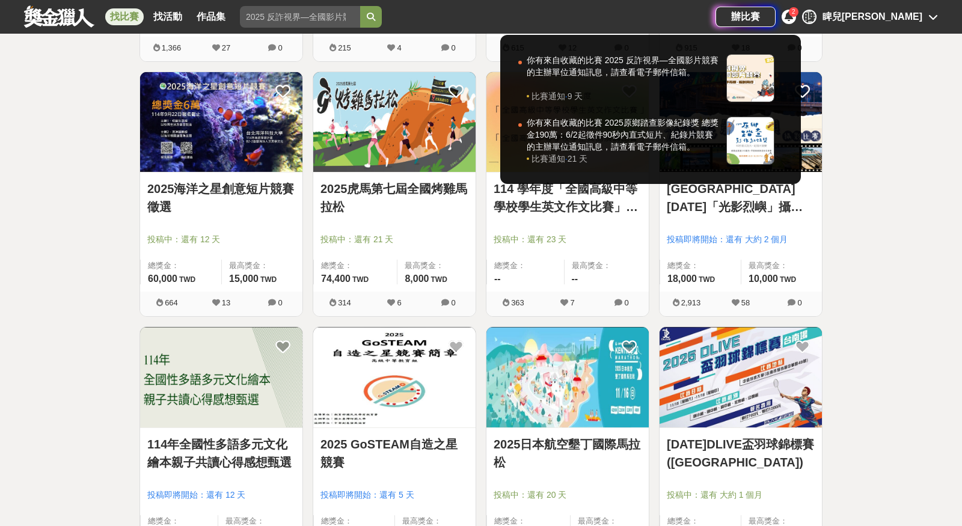
click at [897, 13] on div at bounding box center [481, 263] width 962 height 526
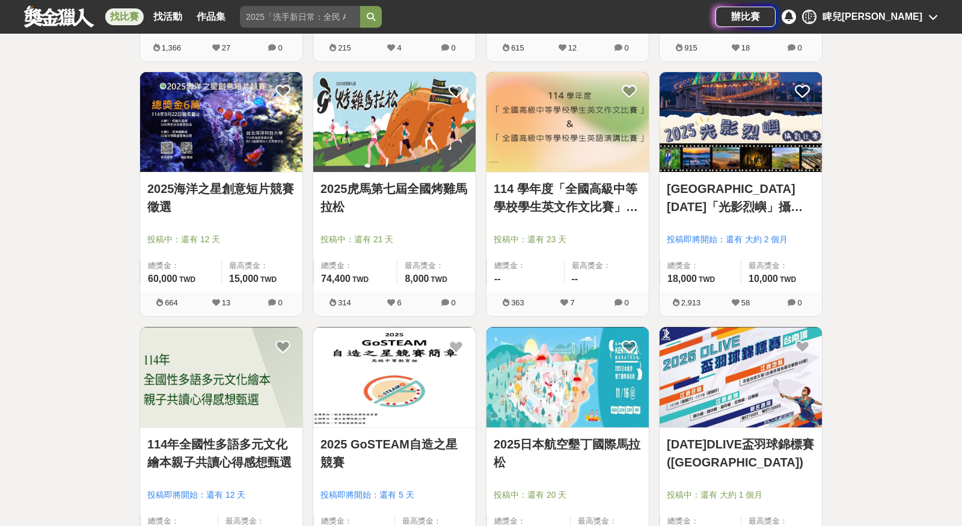
click at [936, 14] on icon at bounding box center [933, 17] width 10 height 10
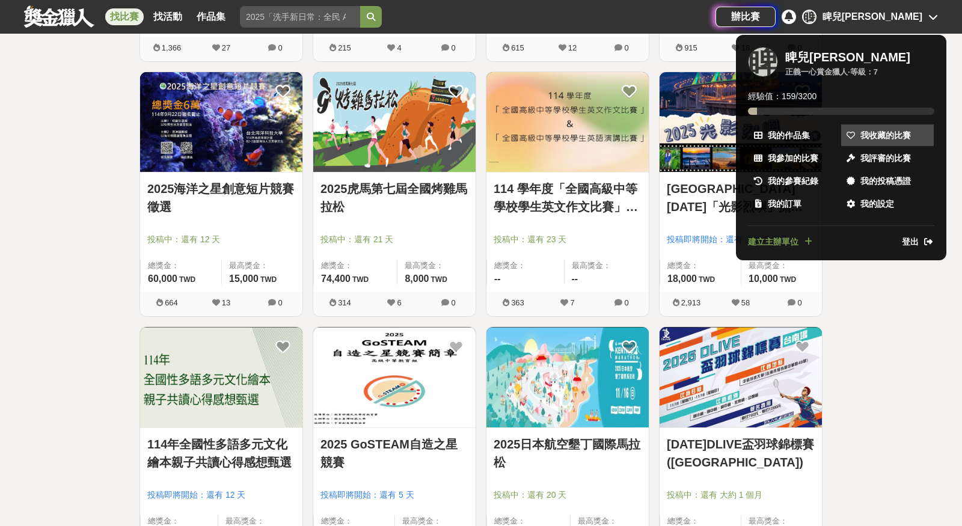
click at [874, 136] on span "我收藏的比賽" at bounding box center [885, 135] width 50 height 13
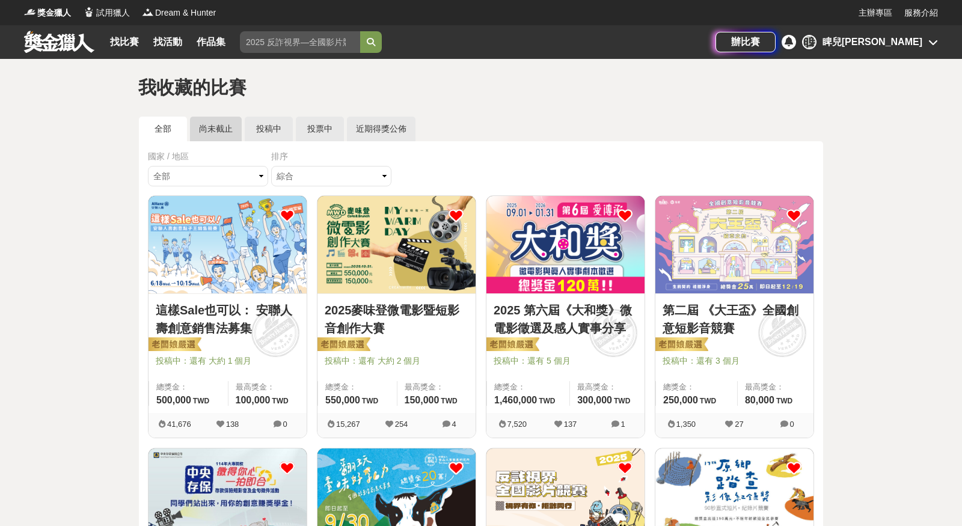
click at [213, 130] on link "尚未截止" at bounding box center [216, 129] width 52 height 25
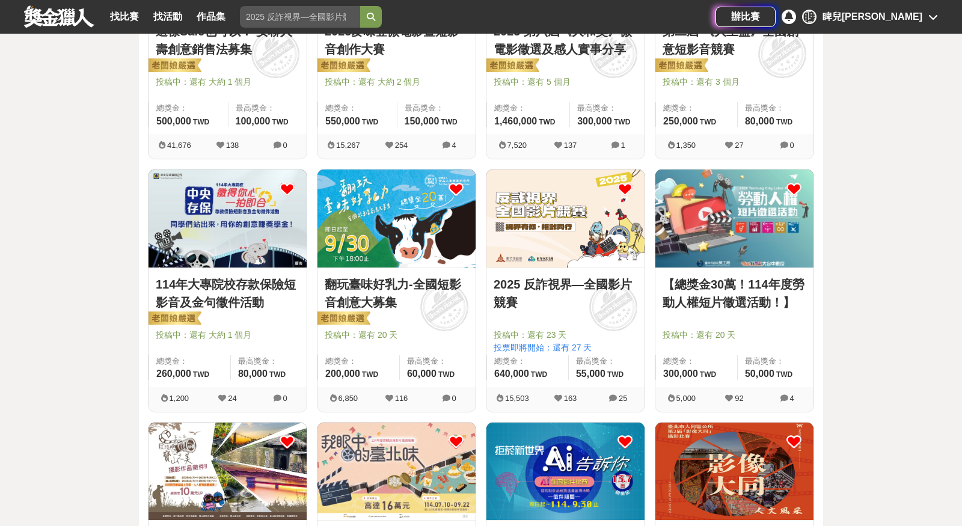
scroll to position [278, 0]
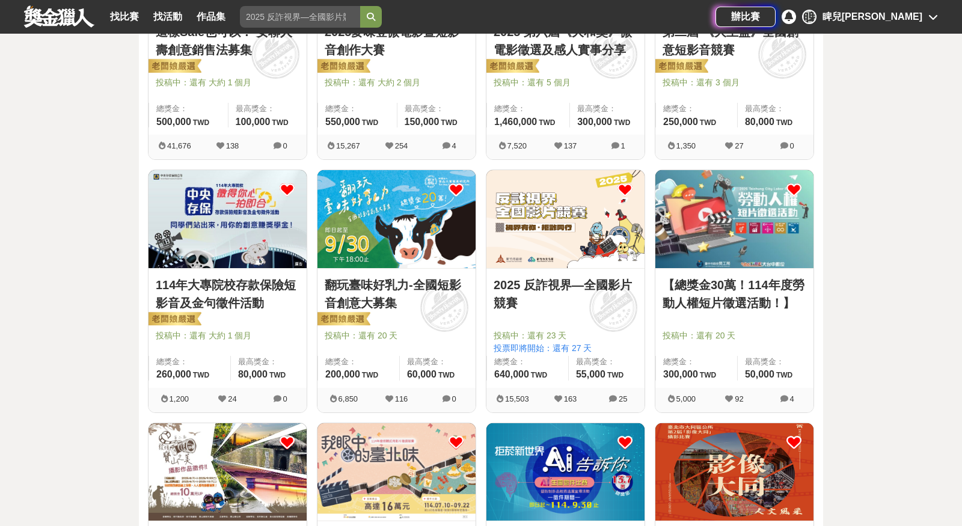
click at [232, 222] on img at bounding box center [227, 218] width 158 height 97
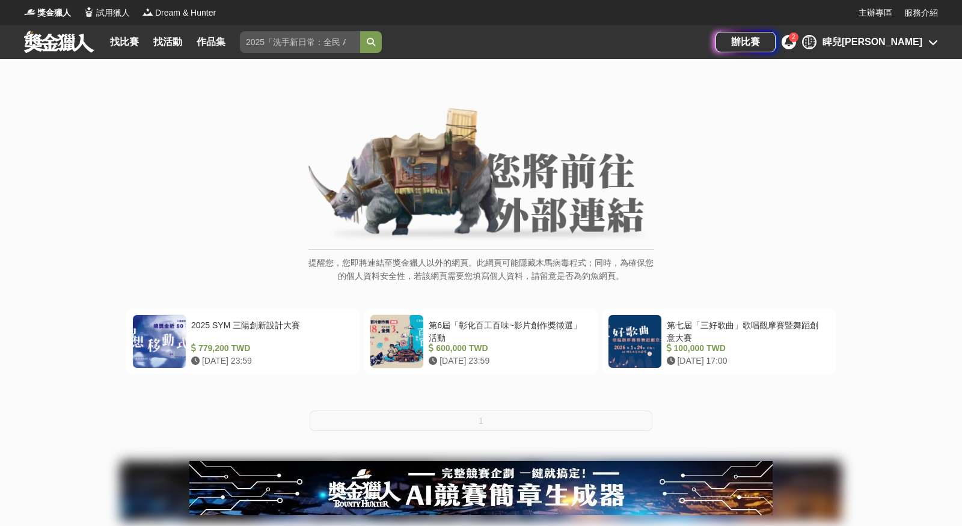
click at [481, 215] on img at bounding box center [481, 176] width 346 height 136
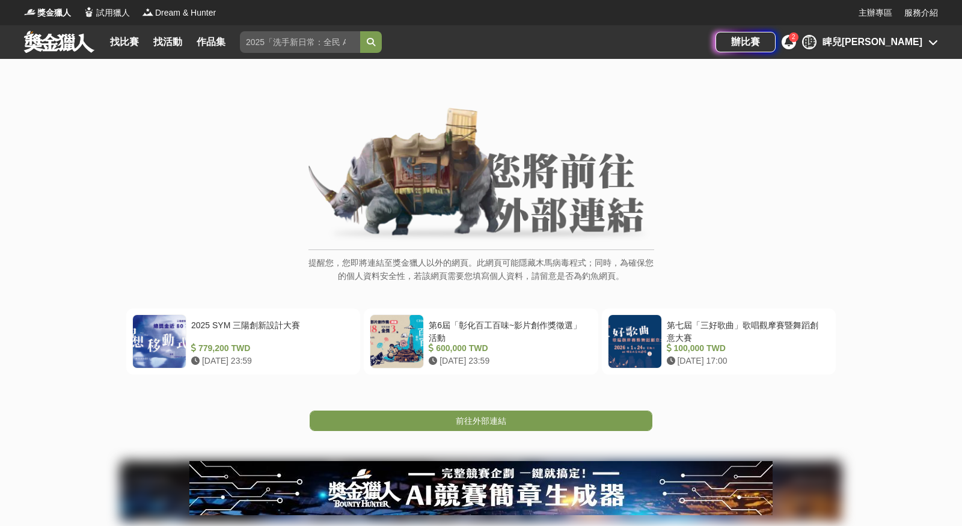
click at [418, 198] on img at bounding box center [481, 176] width 346 height 136
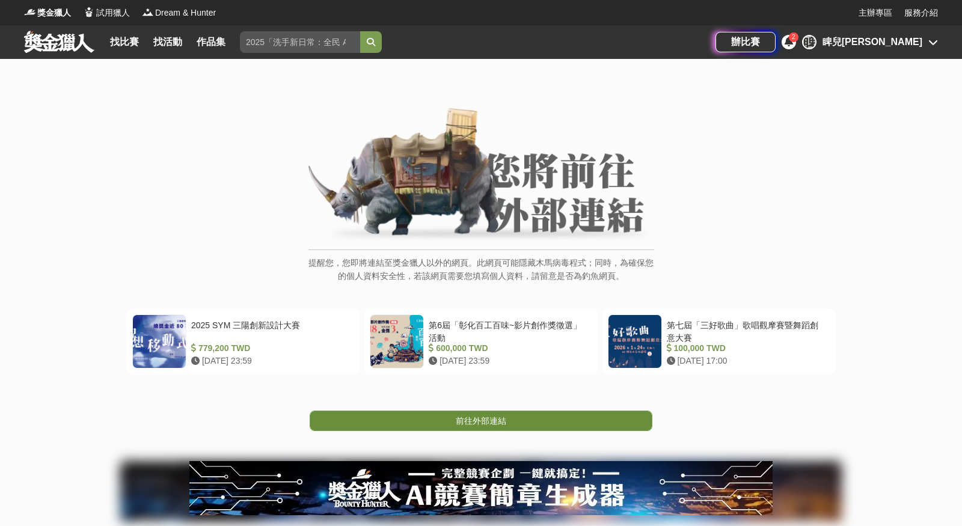
click at [454, 415] on link "前往外部連結" at bounding box center [481, 420] width 343 height 20
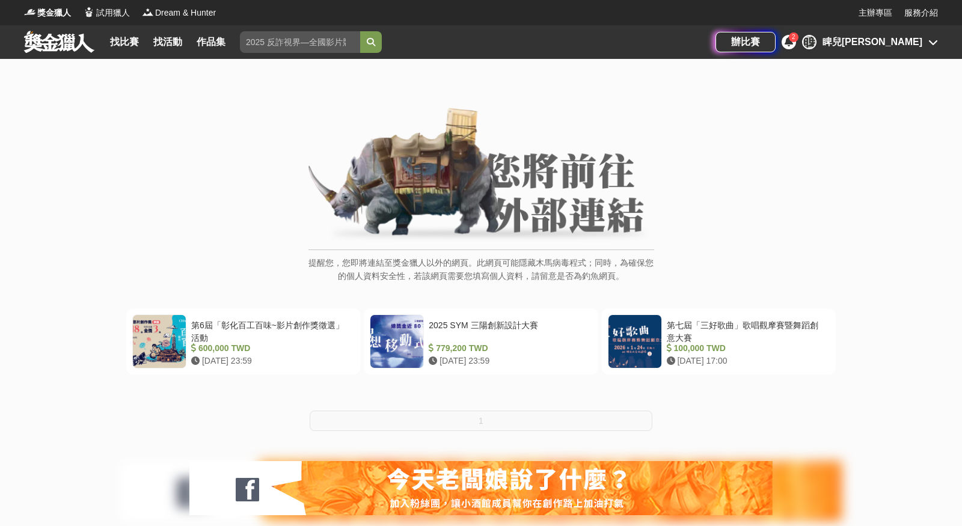
click at [432, 182] on img at bounding box center [481, 176] width 346 height 136
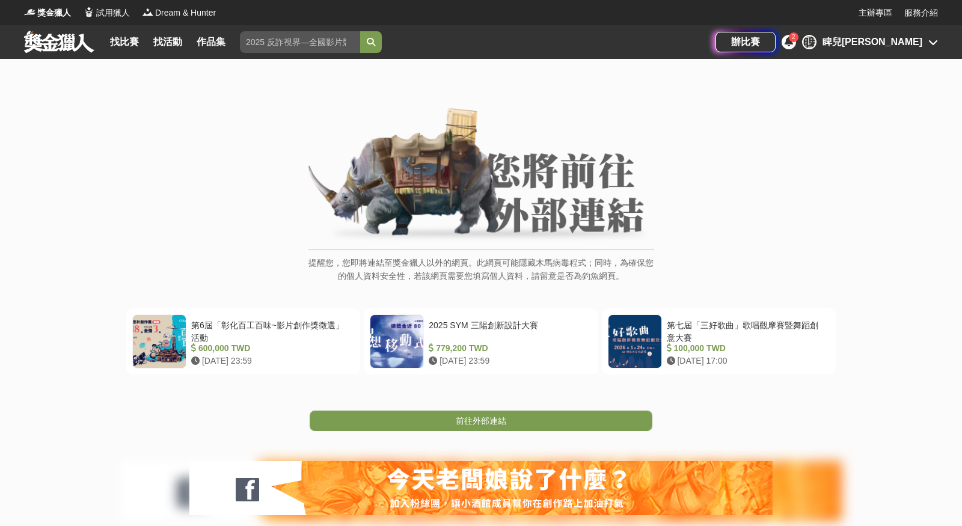
click at [442, 198] on img at bounding box center [481, 176] width 346 height 136
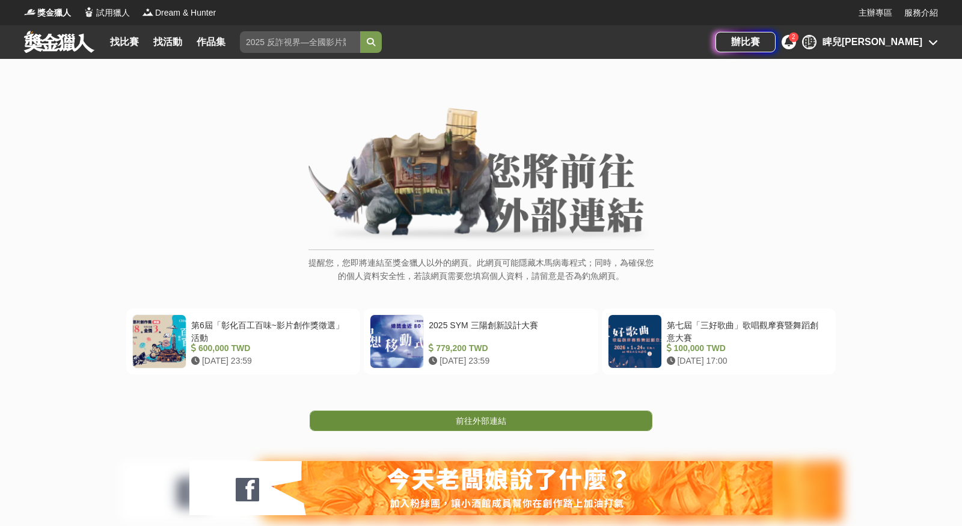
click at [592, 421] on link "前往外部連結" at bounding box center [481, 420] width 343 height 20
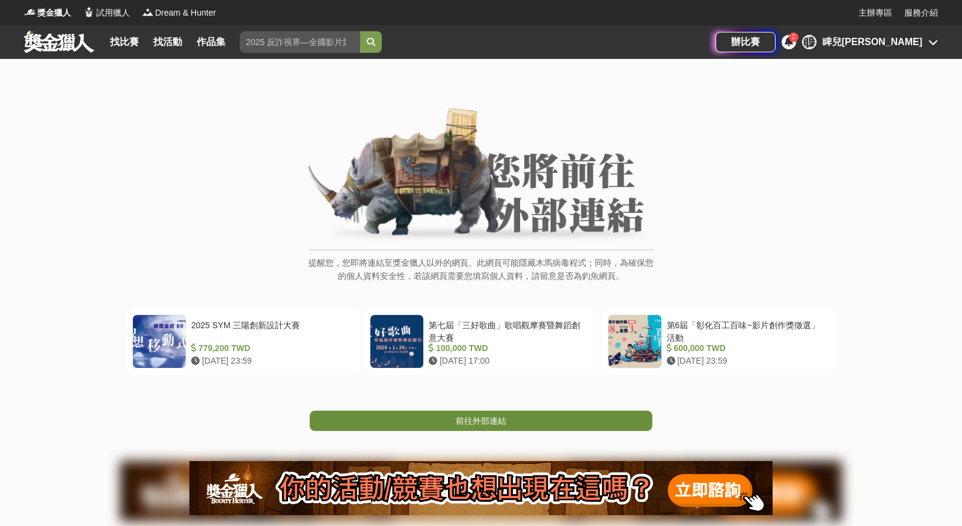
click at [489, 421] on span "前往外部連結" at bounding box center [481, 421] width 50 height 10
